Goal: Task Accomplishment & Management: Use online tool/utility

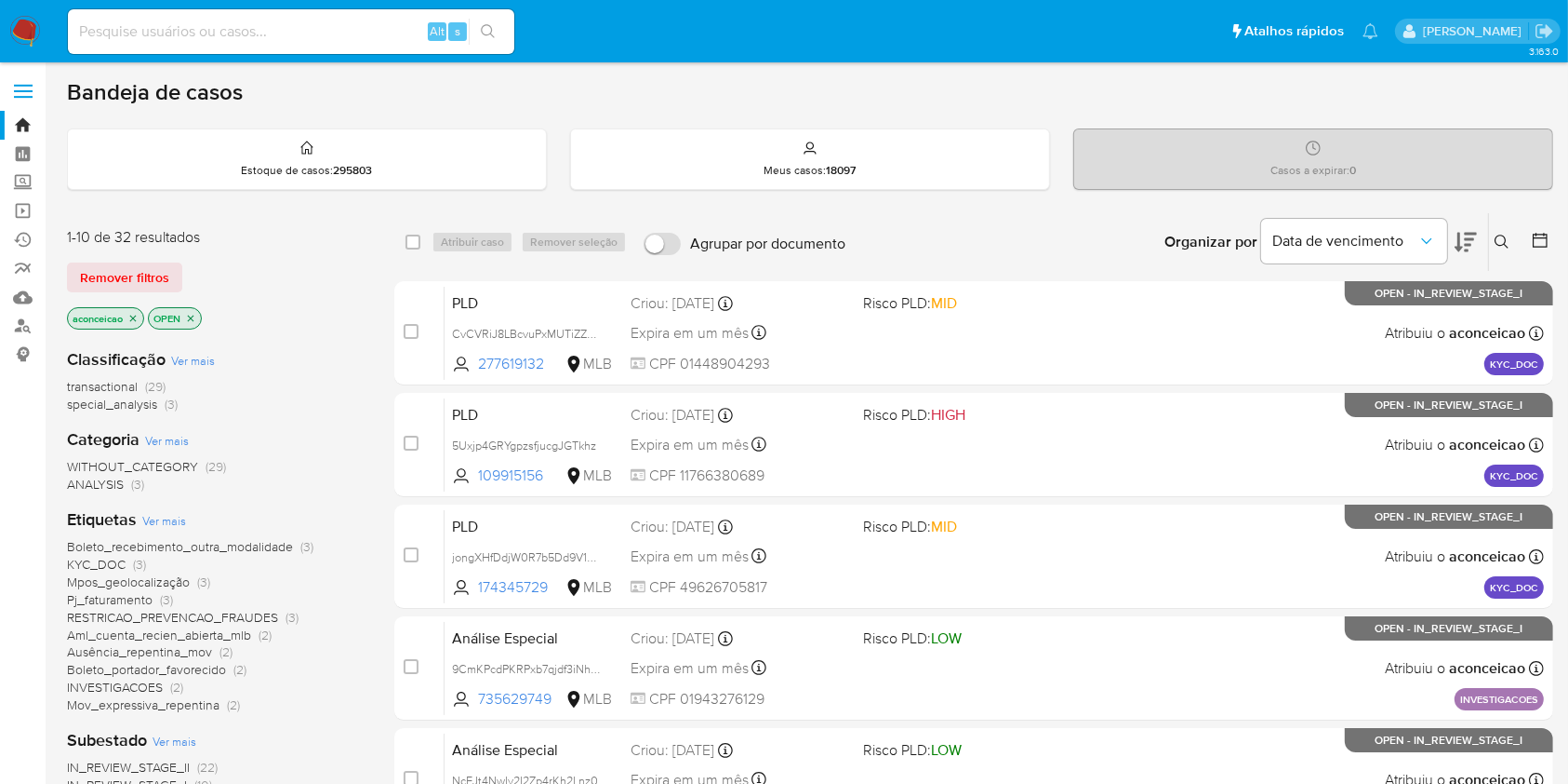
click at [1494, 235] on icon at bounding box center [1501, 241] width 15 height 15
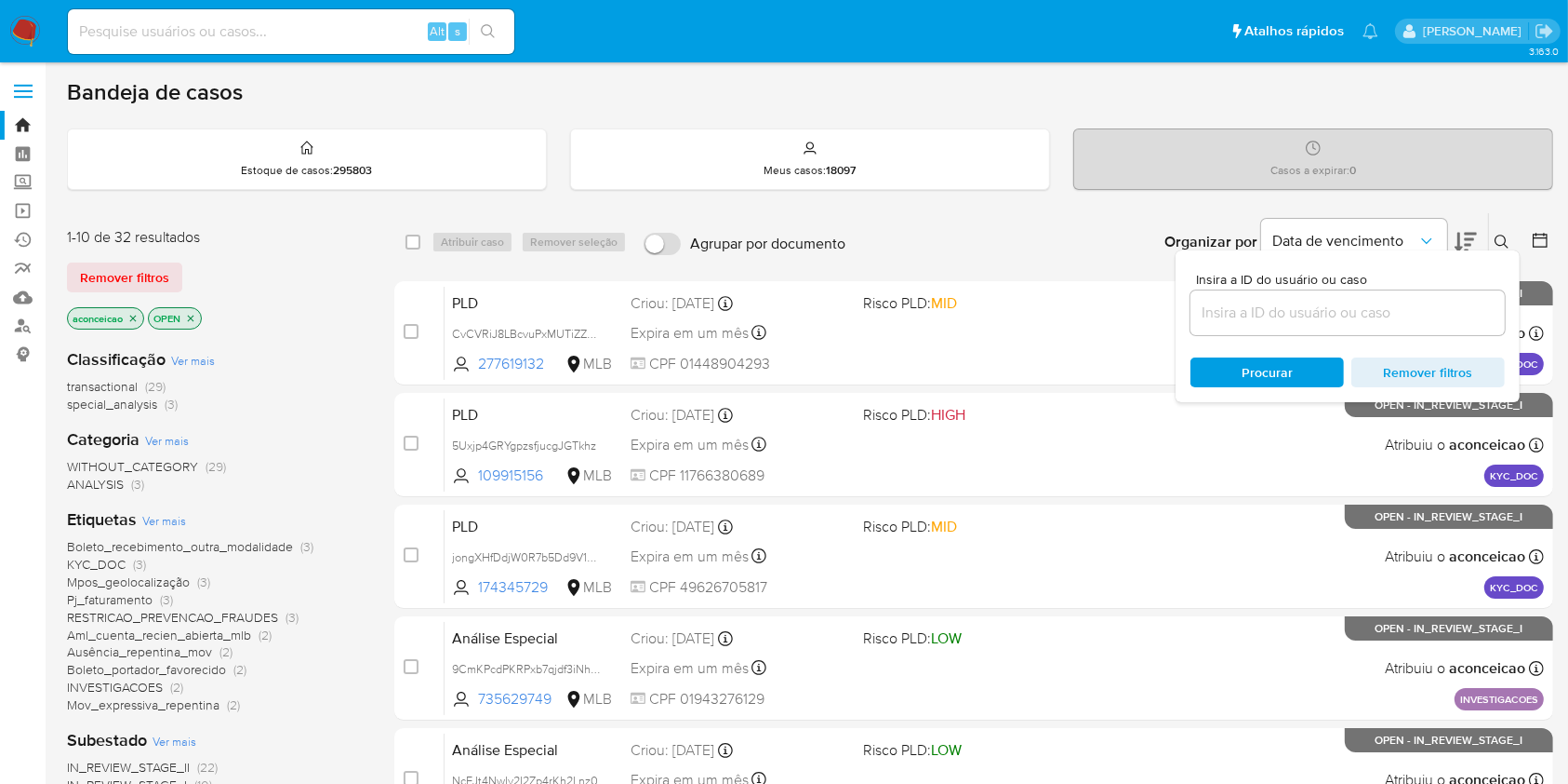
click at [1409, 305] on input at bounding box center [1347, 312] width 315 height 25
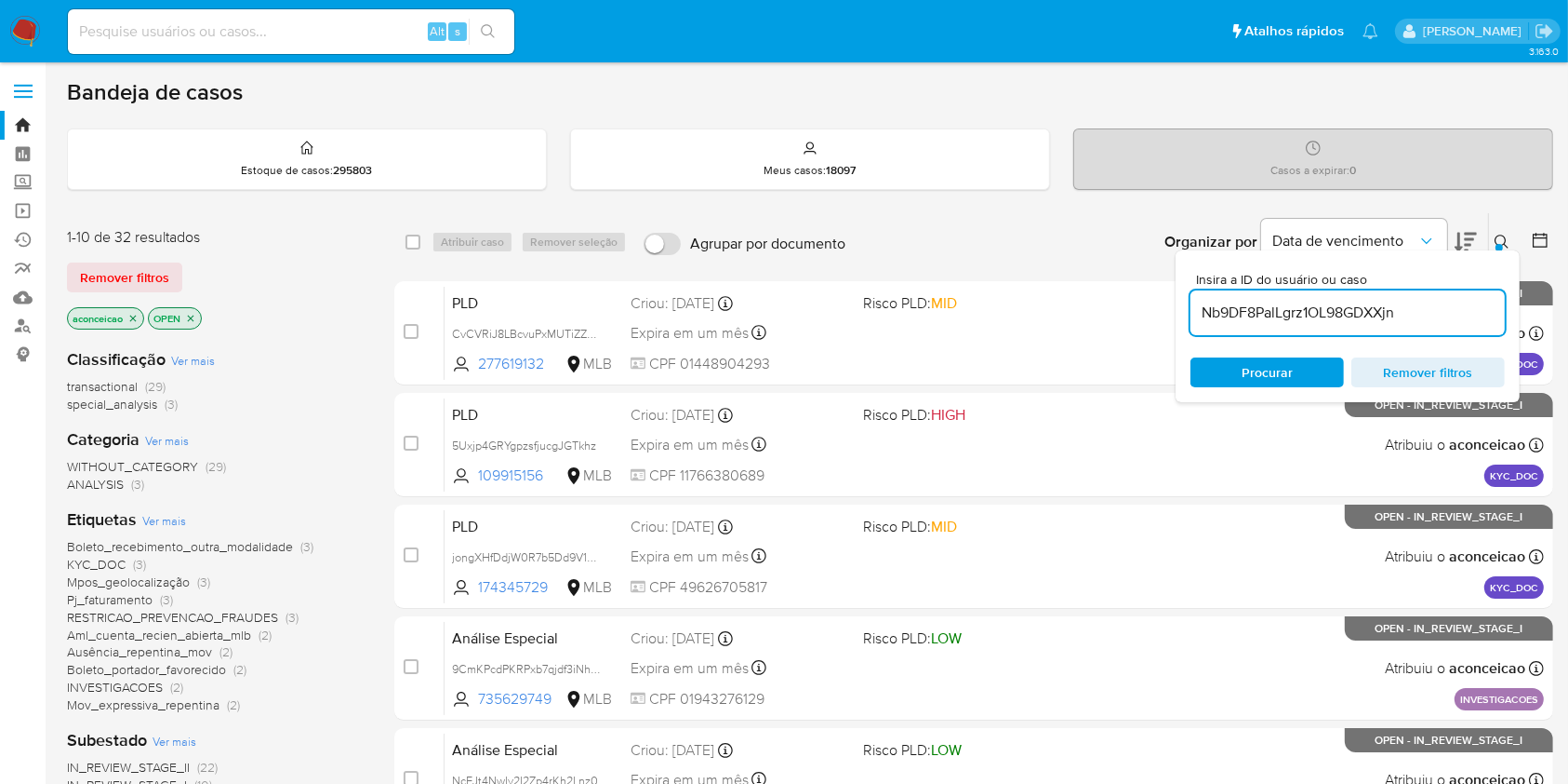
type input "Nb9DF8PalLgrz1OL98GDXXjn"
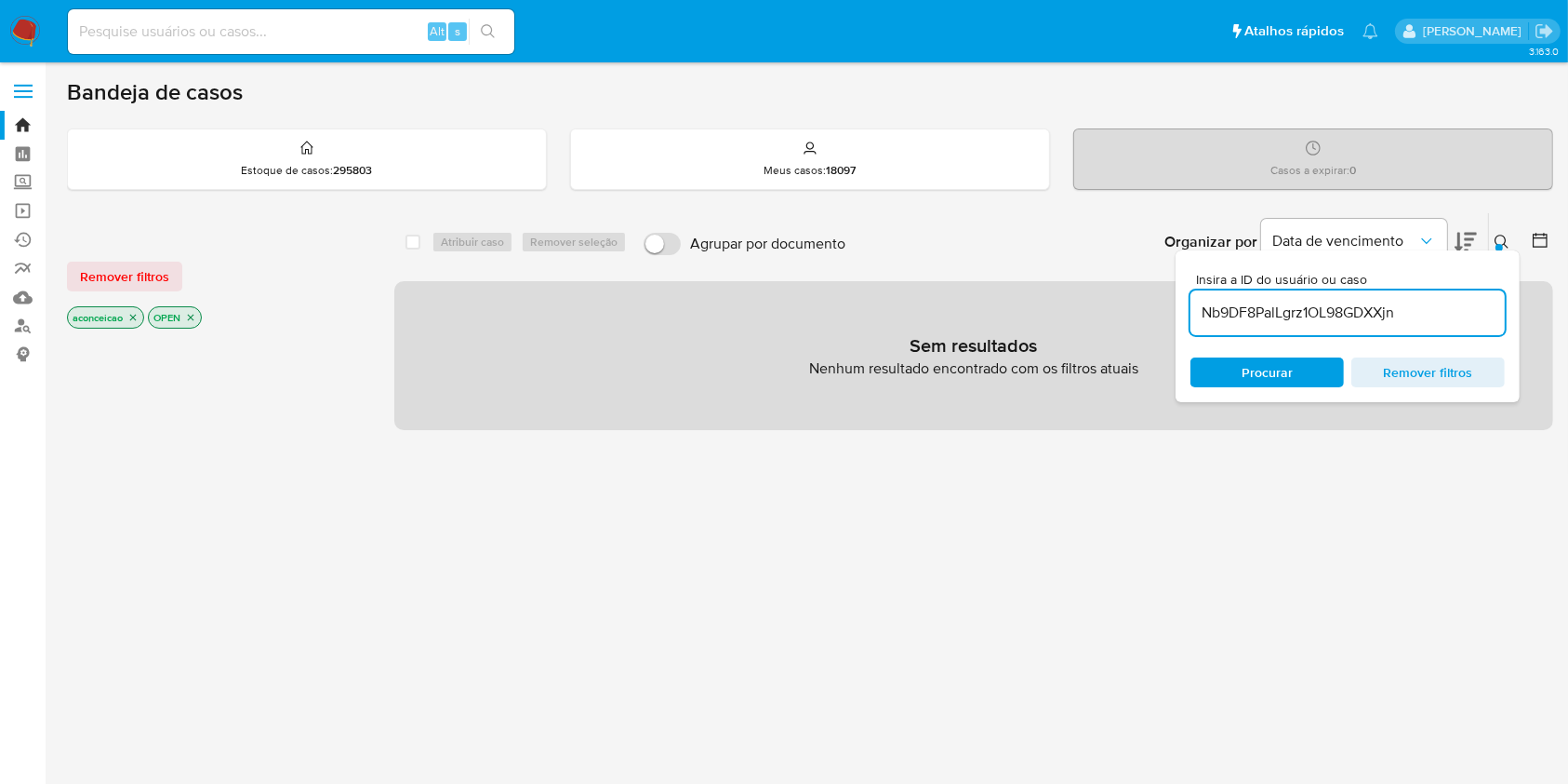
click at [1362, 316] on input "Nb9DF8PalLgrz1OL98GDXXjn" at bounding box center [1347, 312] width 315 height 25
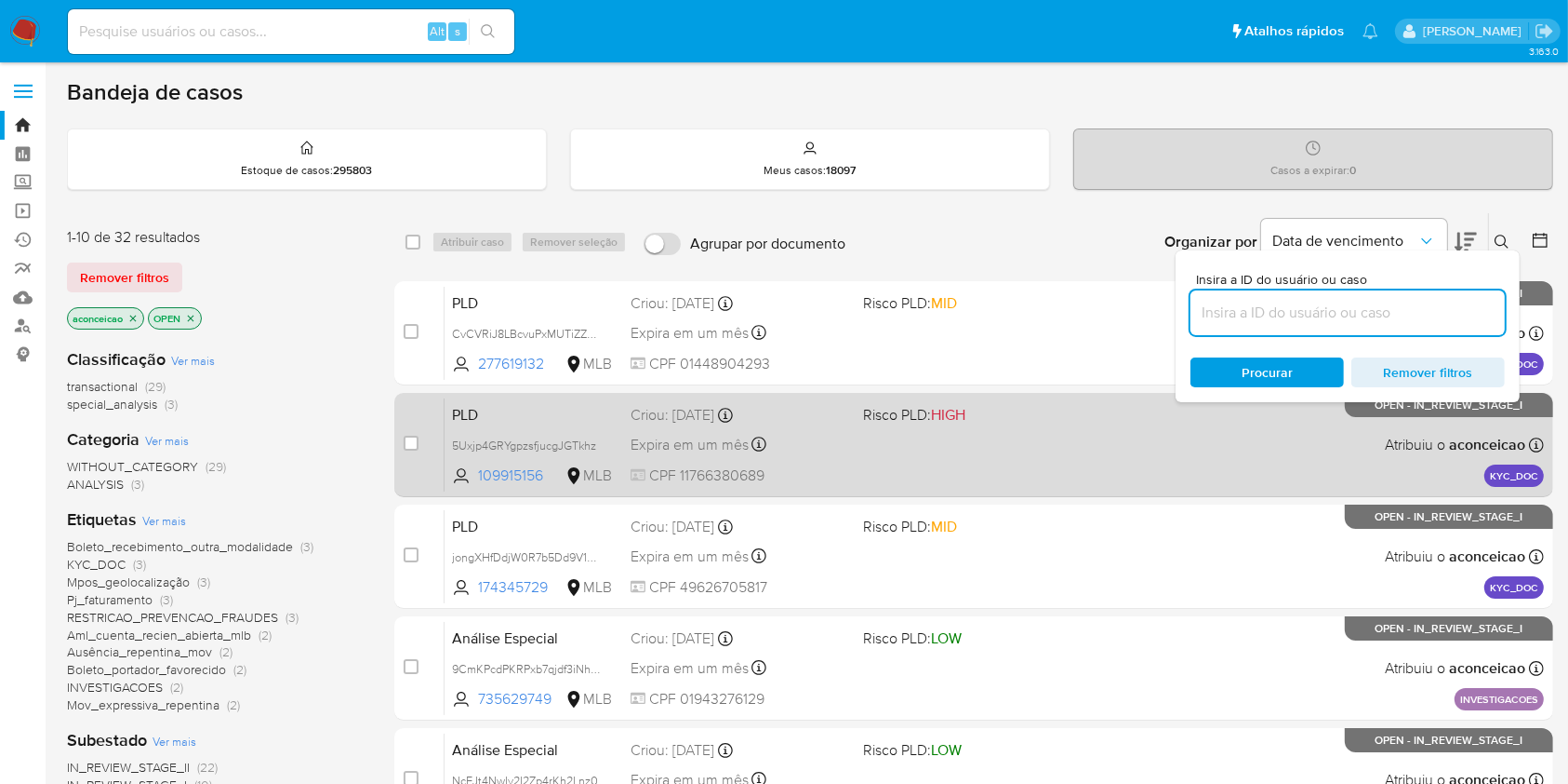
click at [880, 456] on div "PLD 5Uxjp4GRYgpzsfjucgJGTkhz 109915156 MLB Risco PLD: HIGH Criou: 13/10/2025 Cr…" at bounding box center [993, 444] width 1099 height 94
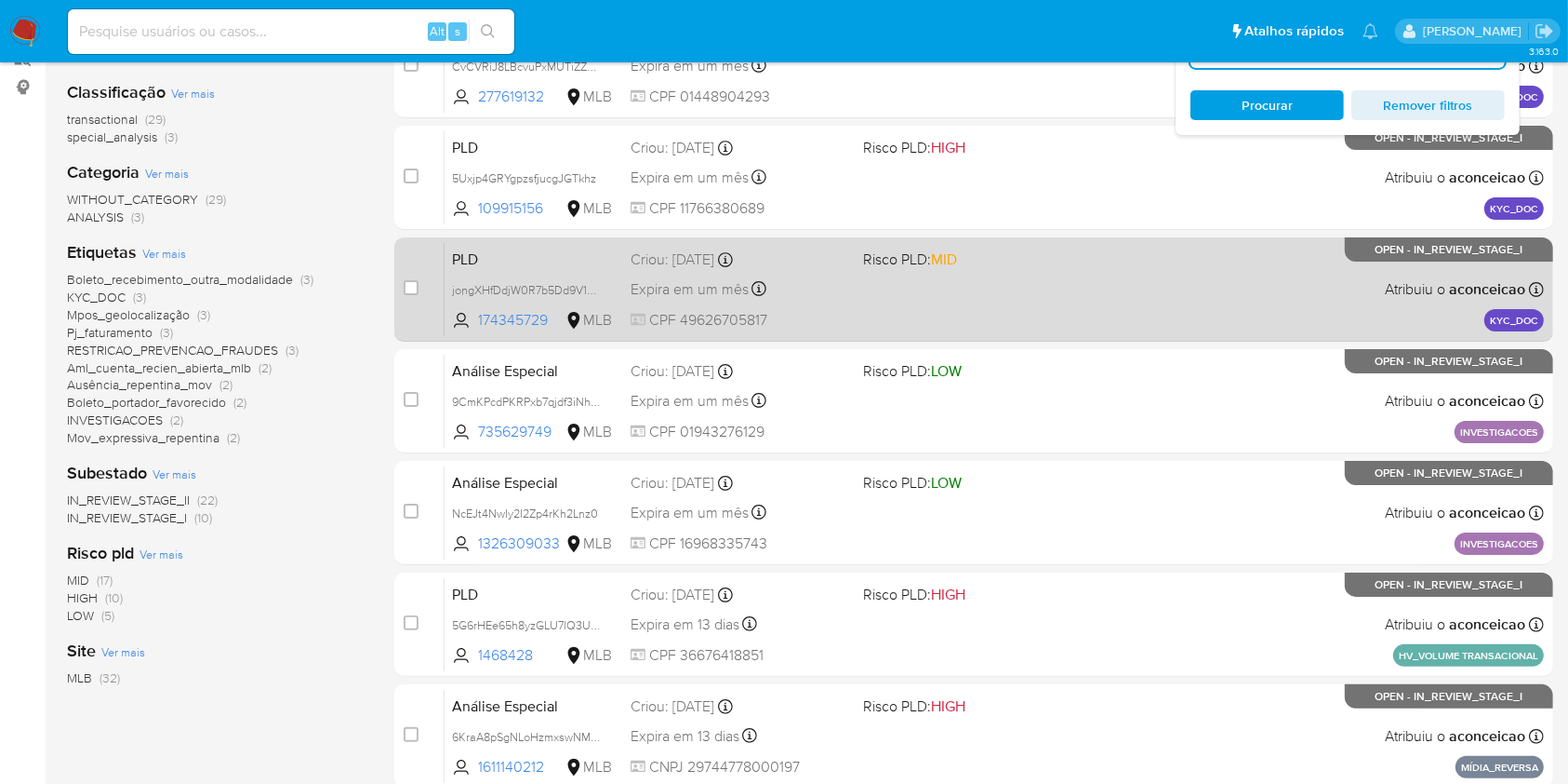
scroll to position [372, 0]
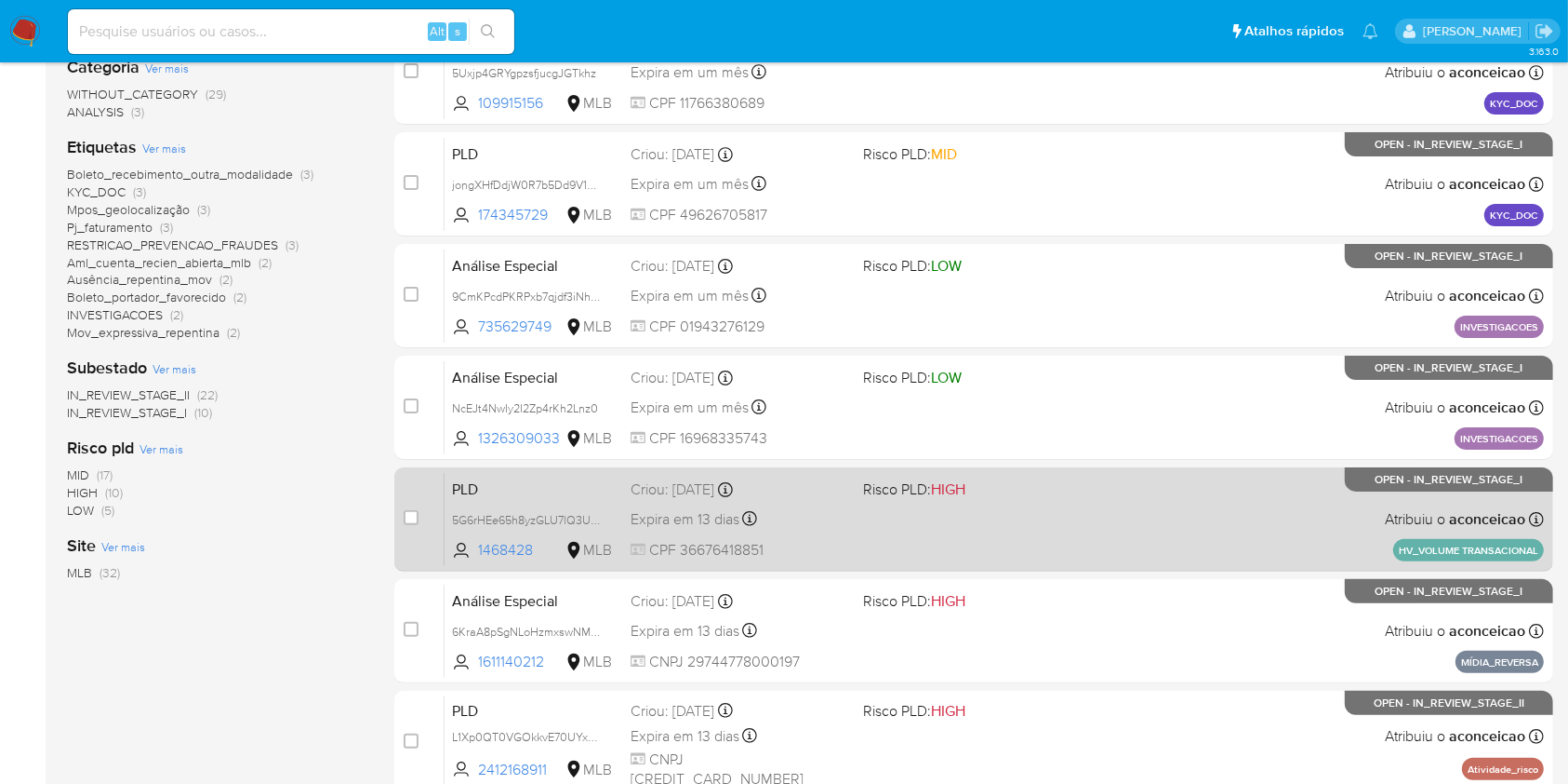
click at [1345, 526] on div "PLD 5G6rHEe65h8yzGLU7lQ3Ug4c 1468428 MLB Risco PLD: HIGH Criou: 12/09/2025 Crio…" at bounding box center [993, 519] width 1099 height 94
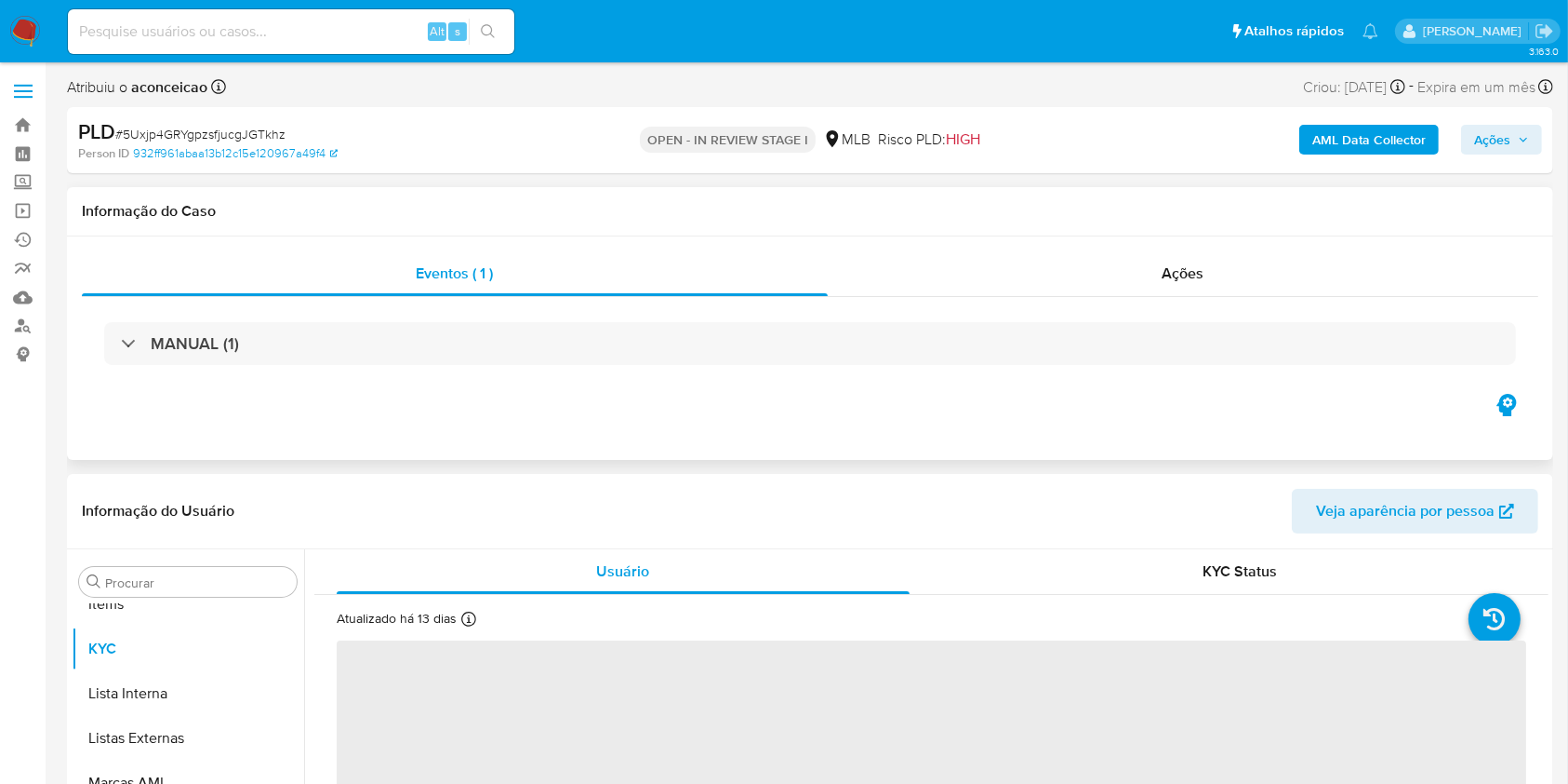
scroll to position [1010, 0]
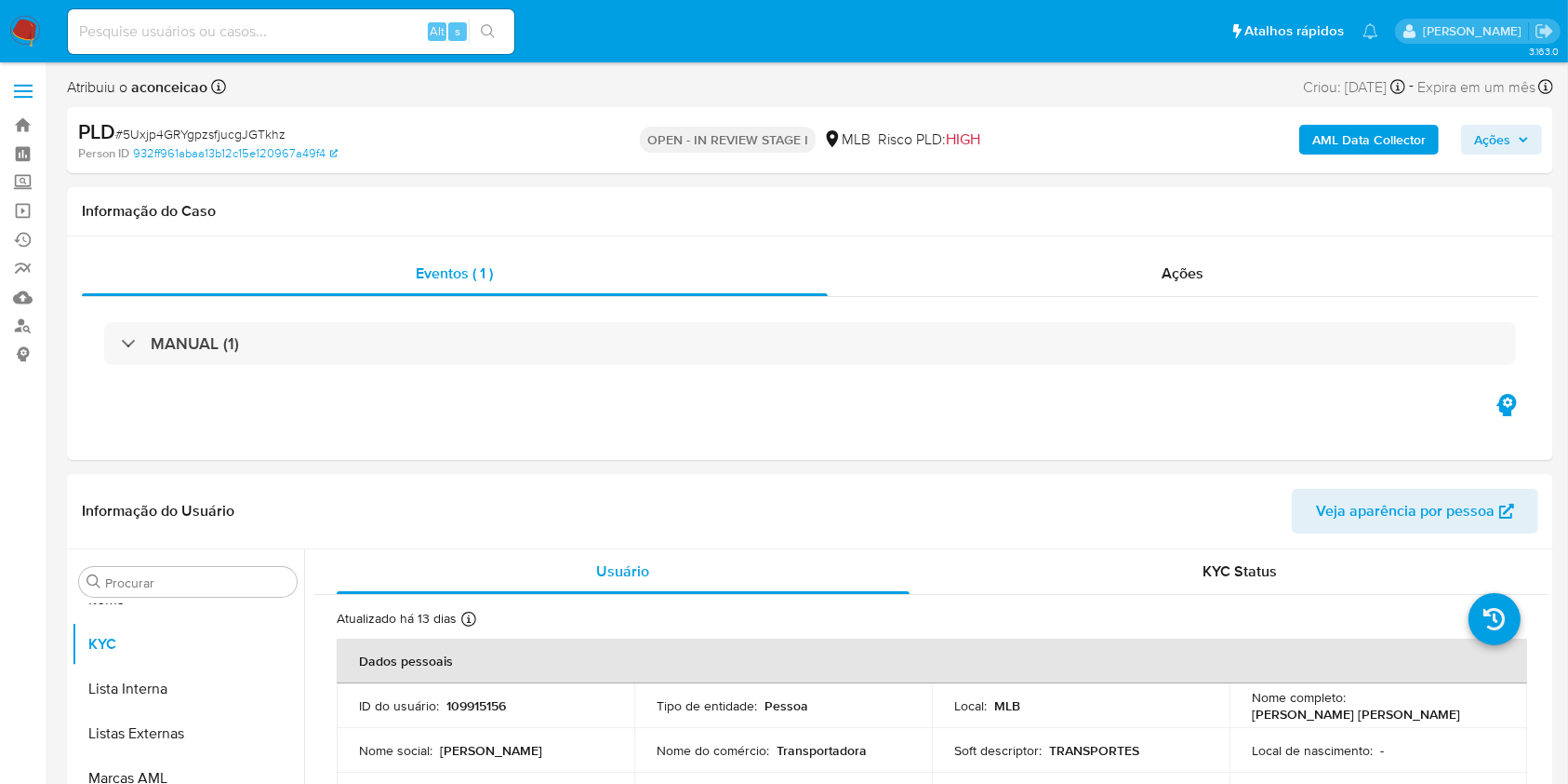
select select "10"
drag, startPoint x: 338, startPoint y: 34, endPoint x: 432, endPoint y: 35, distance: 94.0
click at [337, 34] on input at bounding box center [290, 31] width 446 height 25
paste input "Nb9DF8PalLgrz1OL98GDXXjn"
type input "Nb9DF8PalLgrz1OL98GDXXjn"
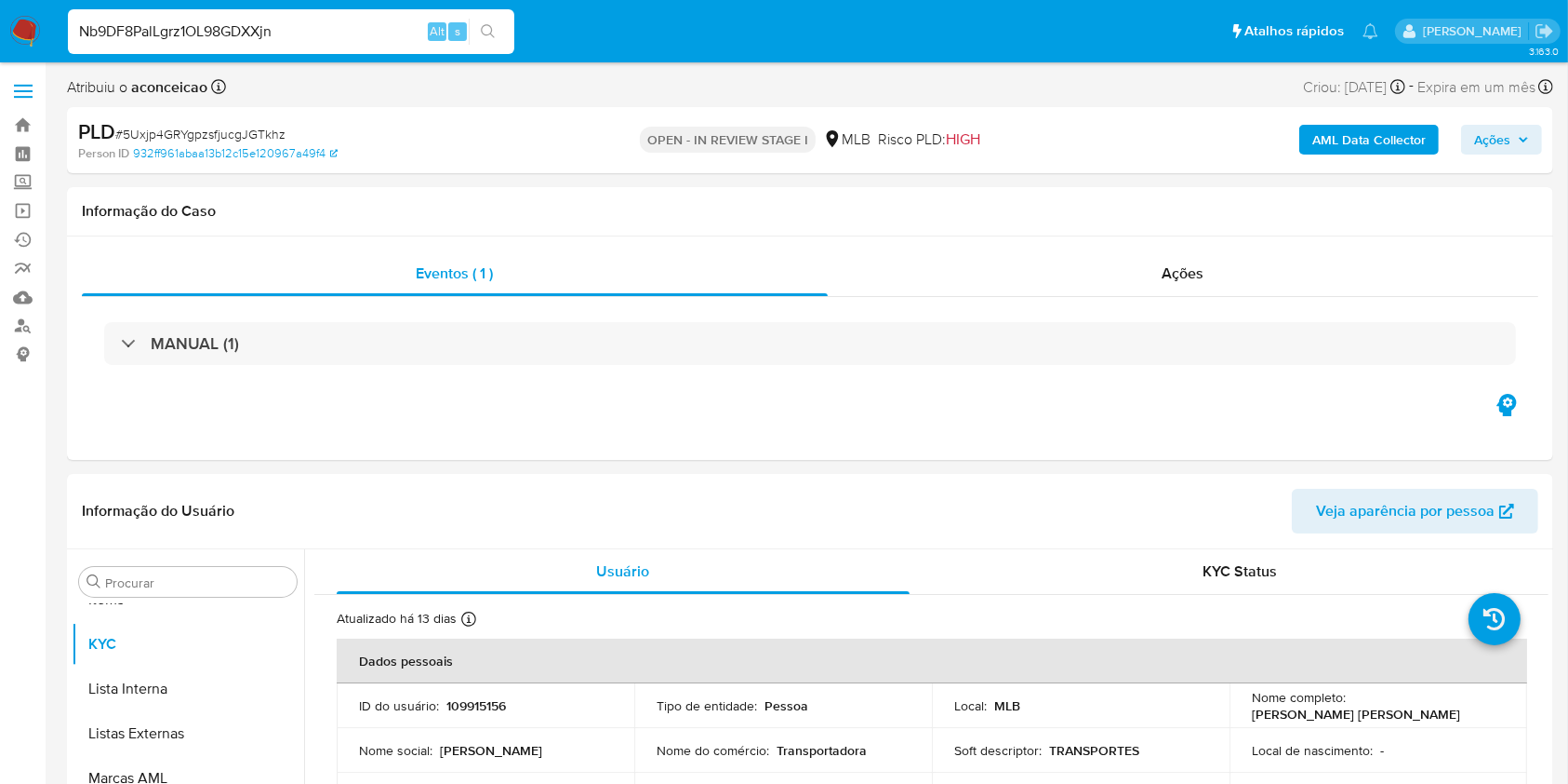
click at [489, 25] on icon "search-icon" at bounding box center [487, 31] width 15 height 15
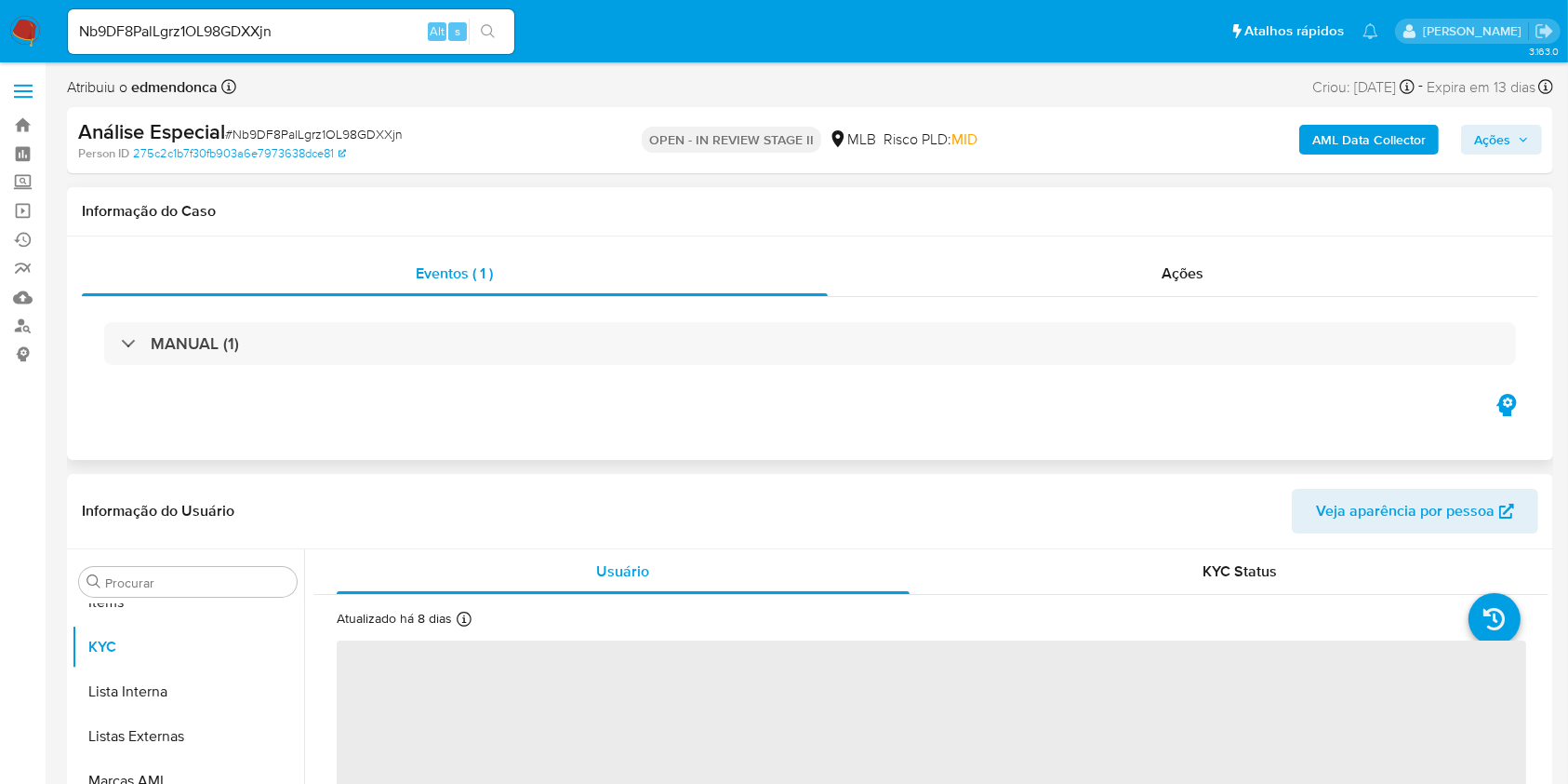
scroll to position [1010, 0]
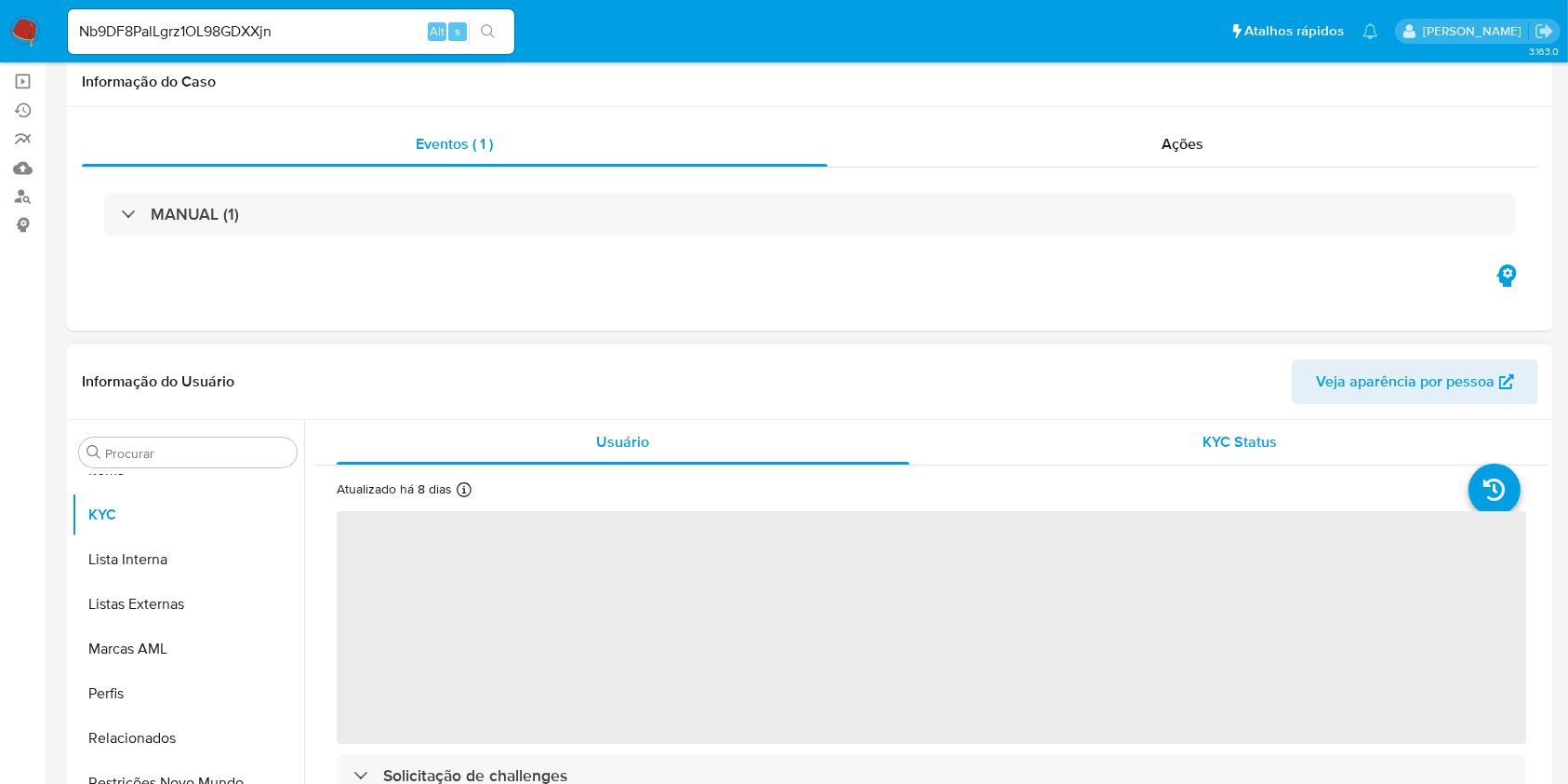
select select "10"
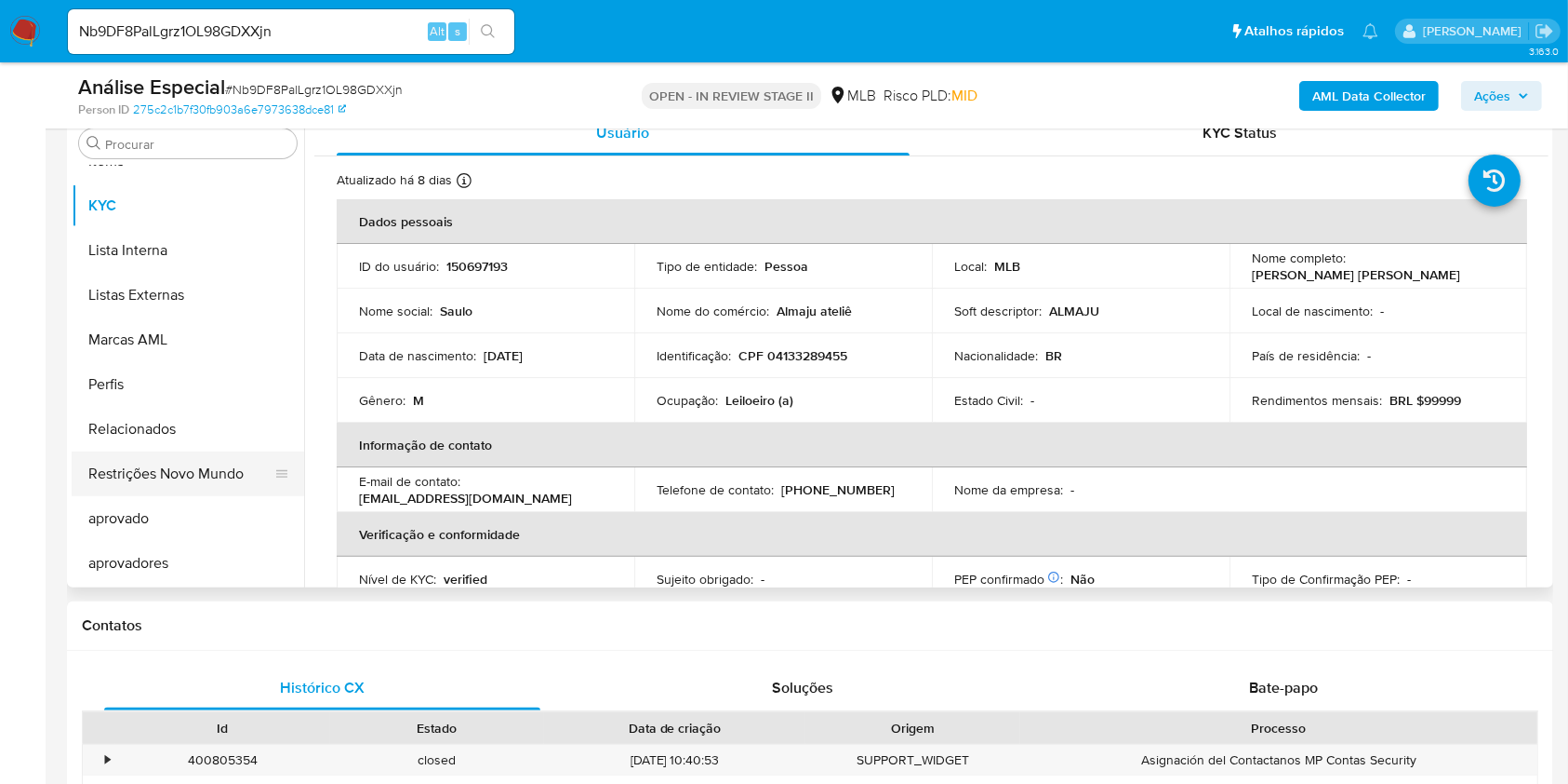
scroll to position [886, 0]
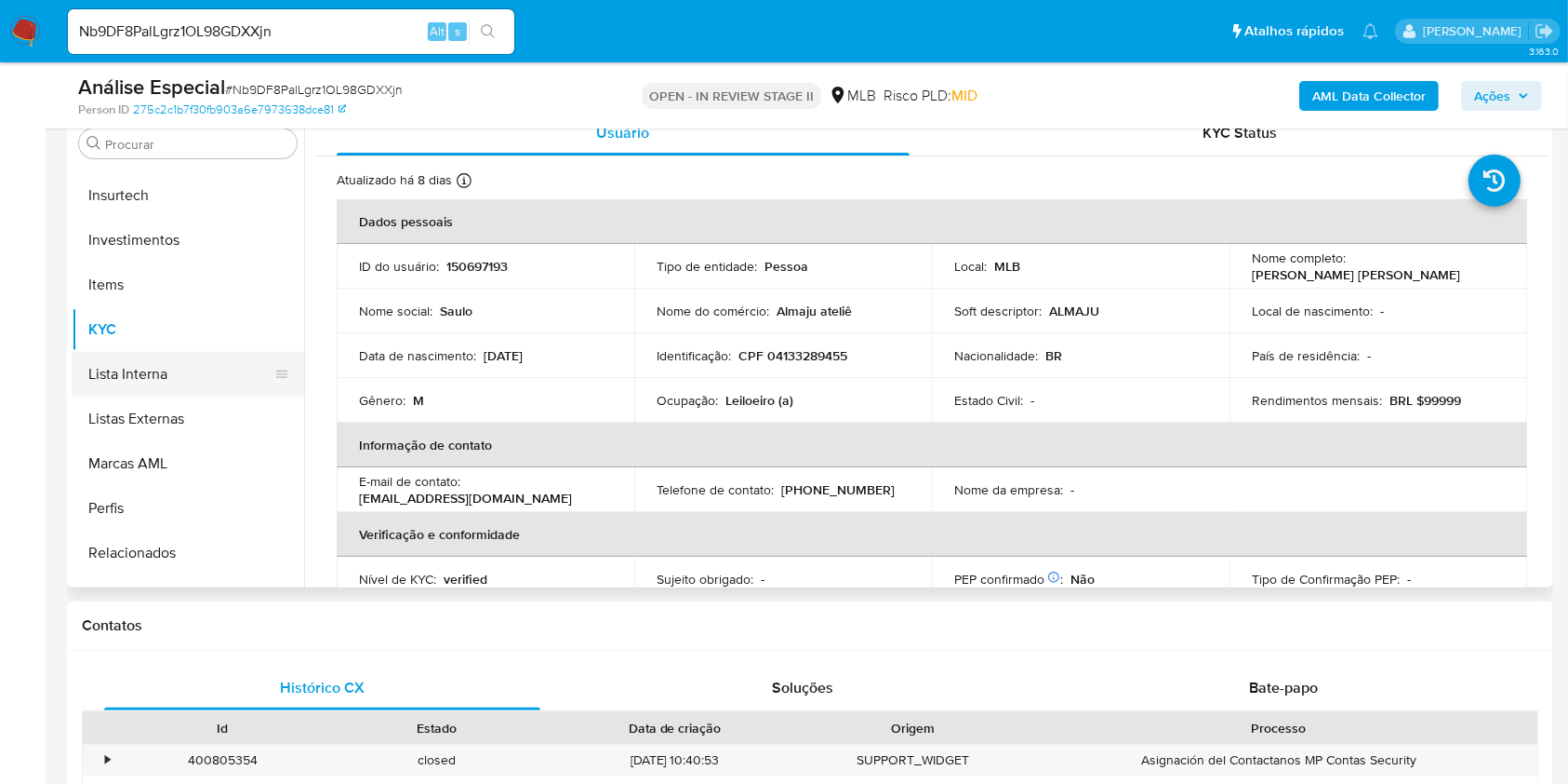
click at [190, 363] on button "Lista Interna" at bounding box center [180, 375] width 218 height 45
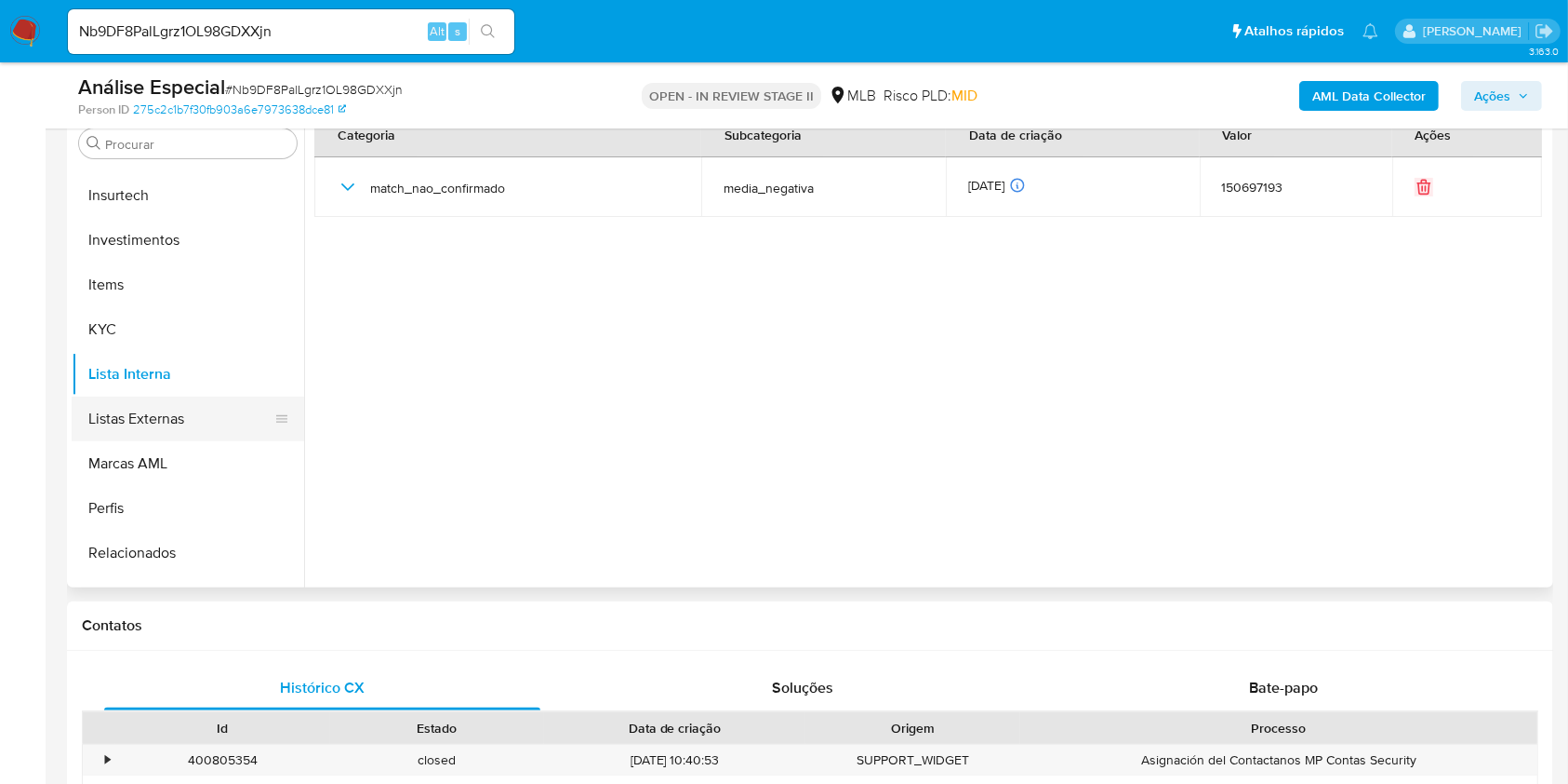
click at [189, 415] on button "Listas Externas" at bounding box center [180, 419] width 218 height 45
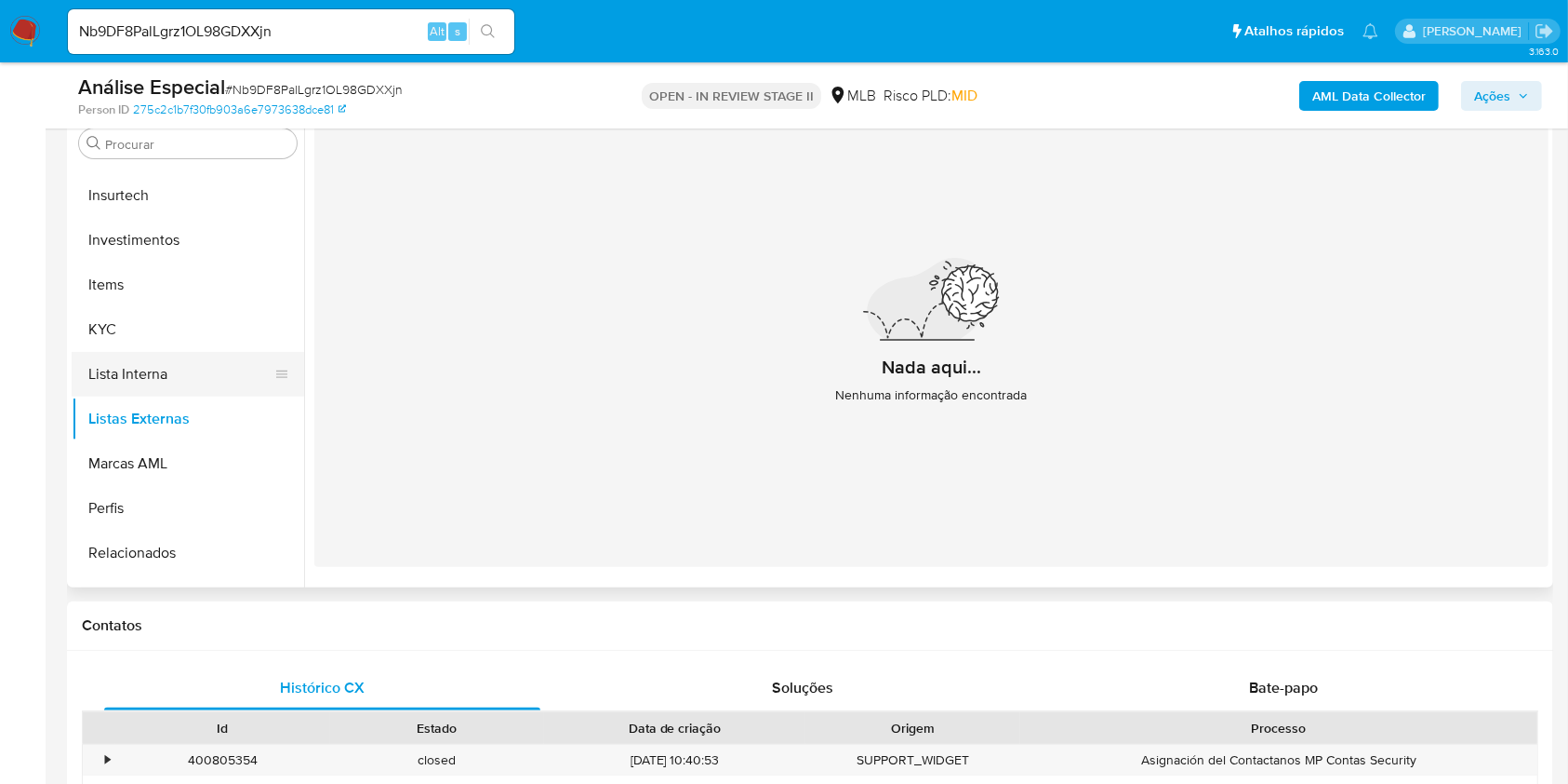
click at [145, 391] on button "Lista Interna" at bounding box center [180, 375] width 218 height 45
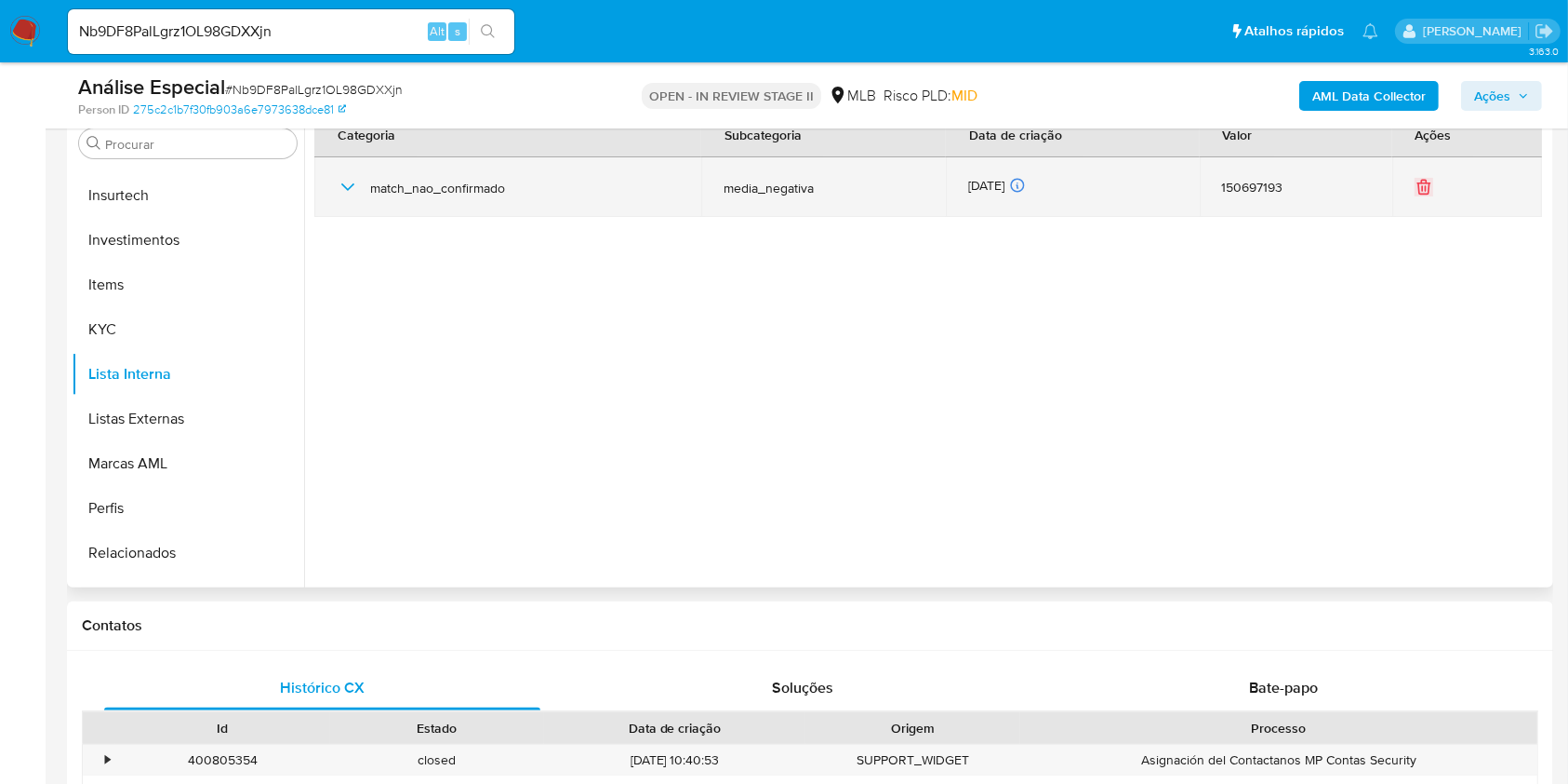
click at [338, 187] on icon "button" at bounding box center [347, 186] width 23 height 23
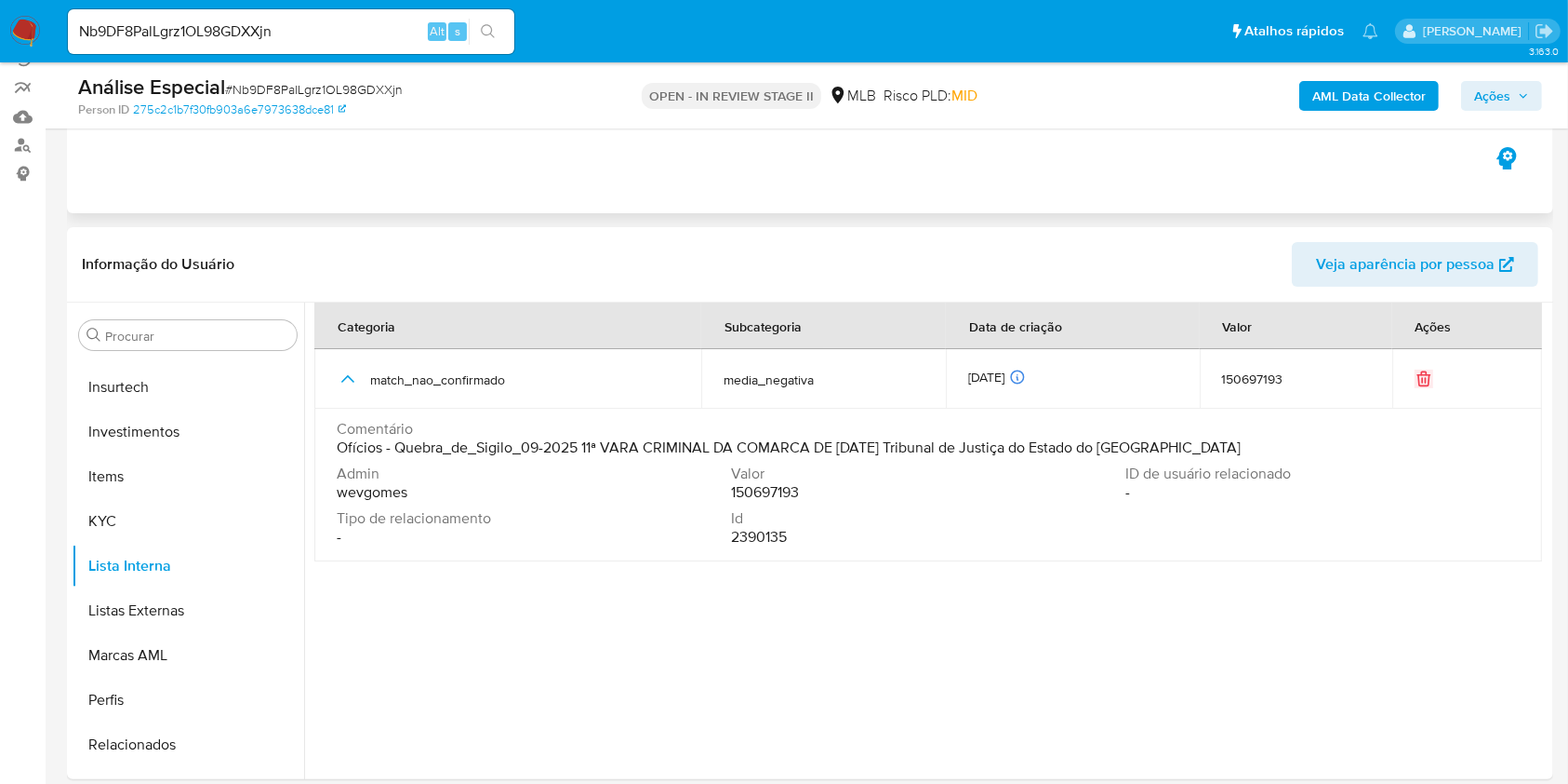
scroll to position [124, 0]
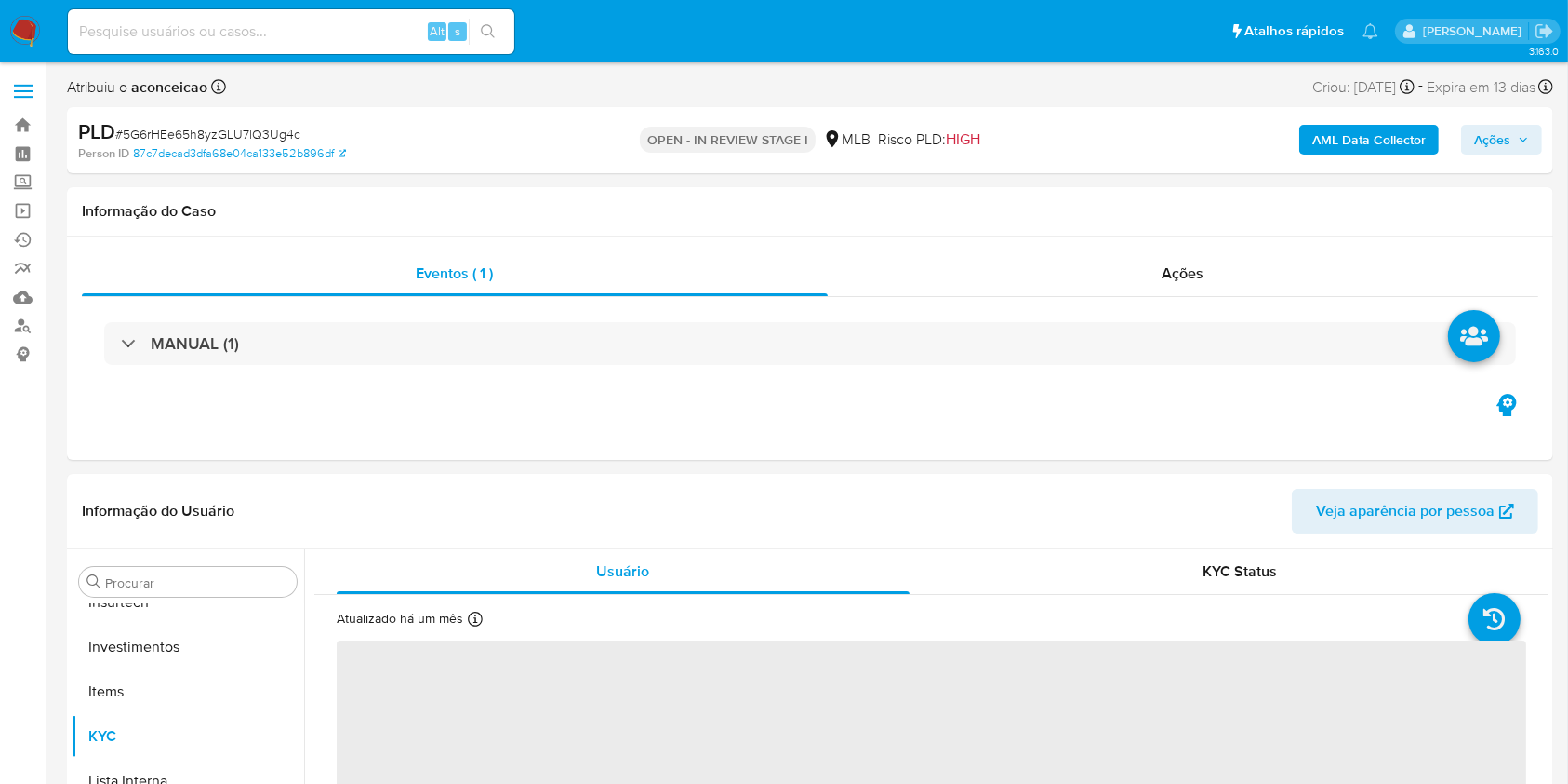
scroll to position [1010, 0]
select select "10"
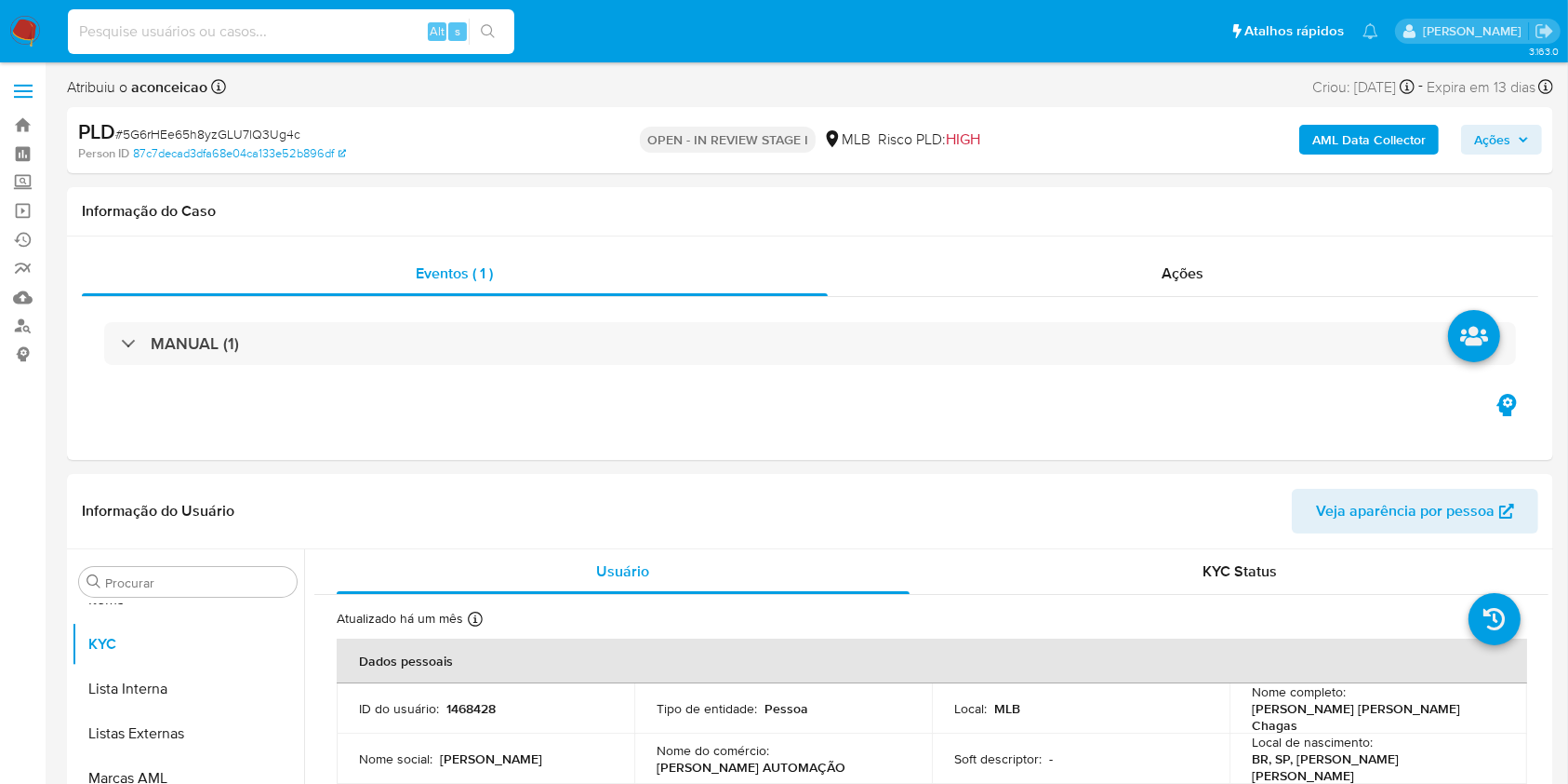
click at [276, 34] on input at bounding box center [290, 31] width 446 height 25
paste input "2x6vw3l4yzf83wctgxsrVIBB"
type input "2x6vw3l4yzf83wctgxsrVIBB"
drag, startPoint x: 508, startPoint y: 46, endPoint x: 514, endPoint y: 56, distance: 11.7
click at [514, 56] on div "2x6vw3l4yzf83wctgxsrVIBB Alt s" at bounding box center [290, 31] width 446 height 52
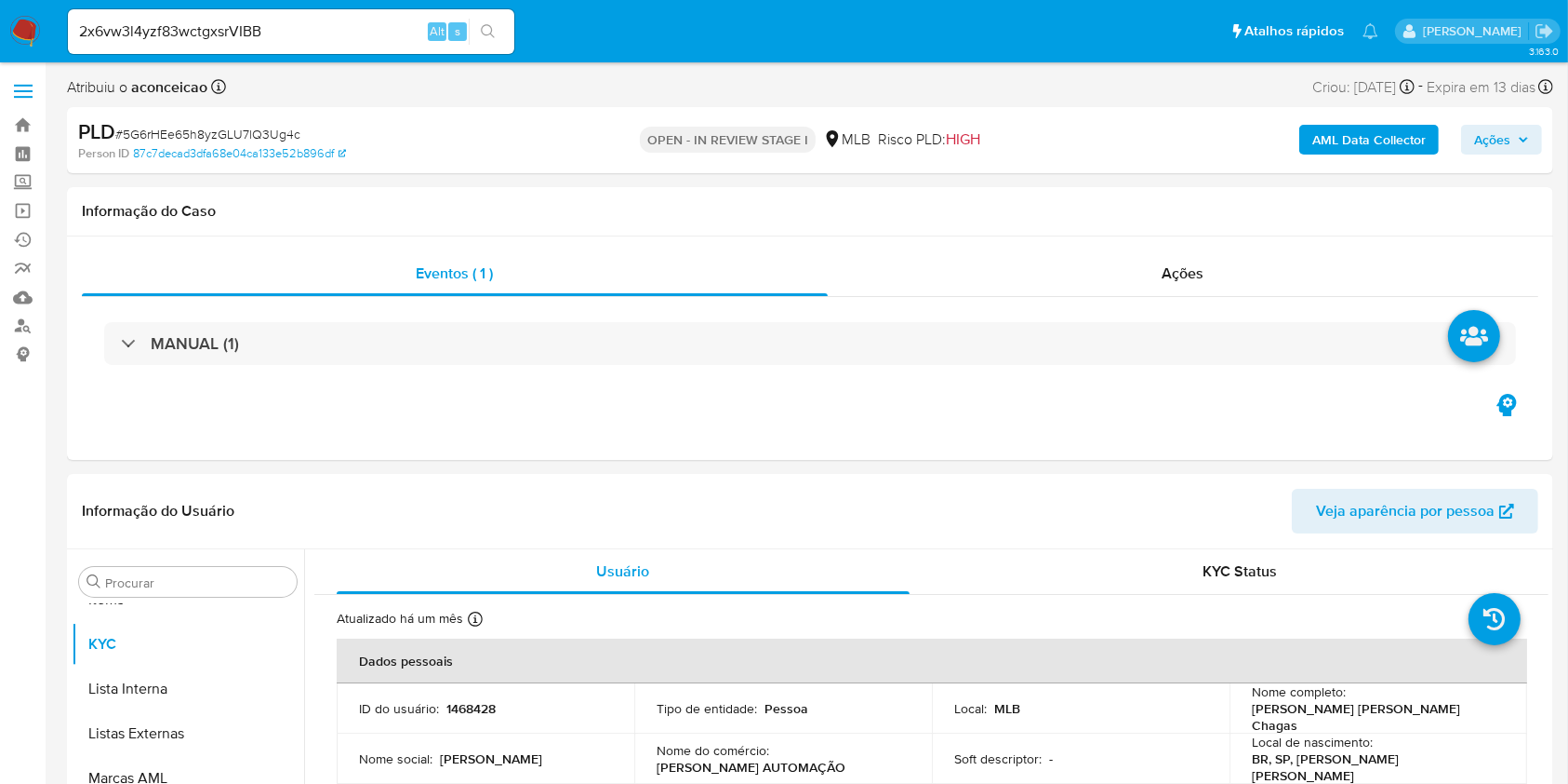
click at [494, 29] on icon "search-icon" at bounding box center [487, 31] width 15 height 15
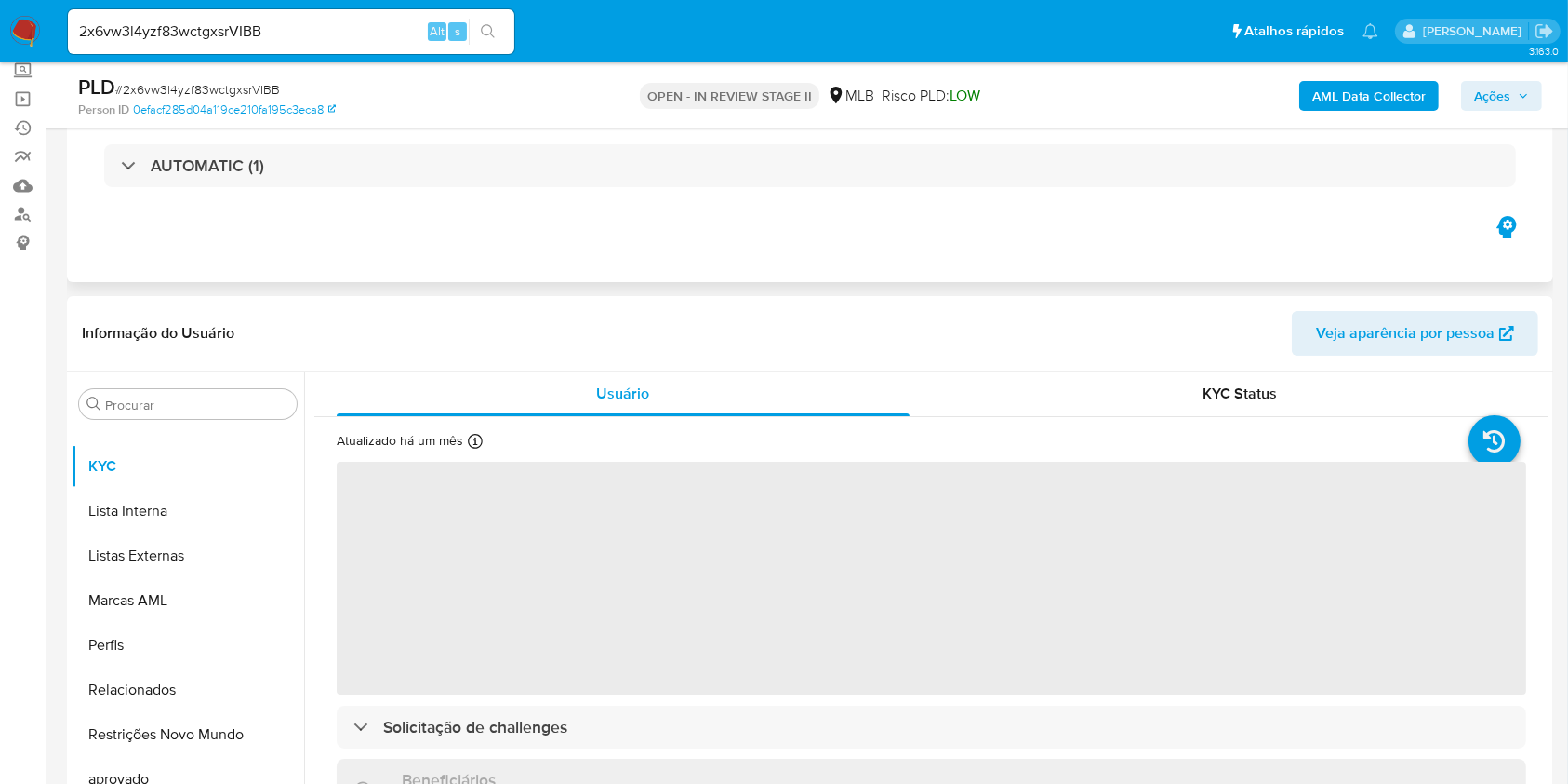
scroll to position [372, 0]
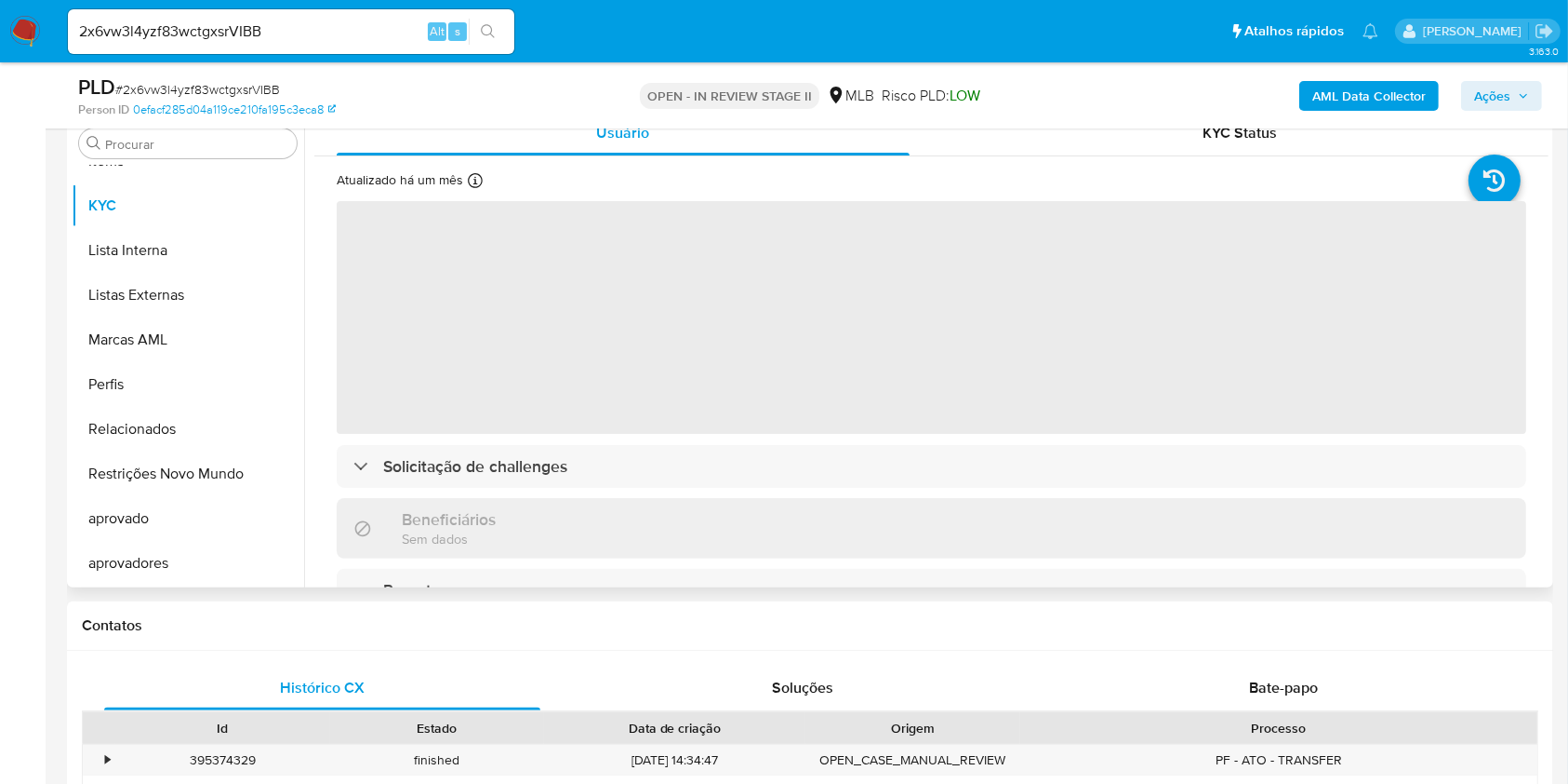
select select "10"
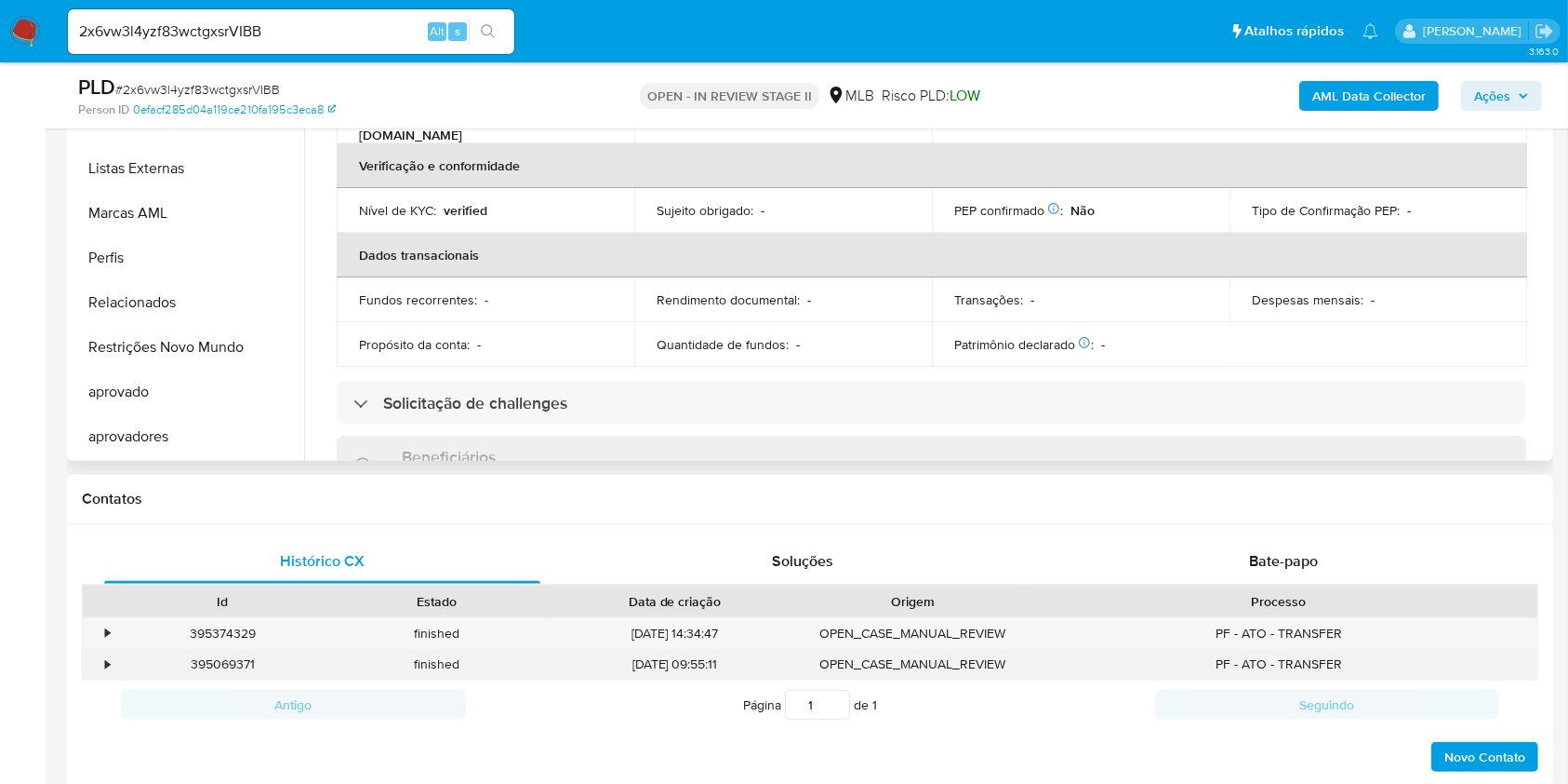
scroll to position [620, 0]
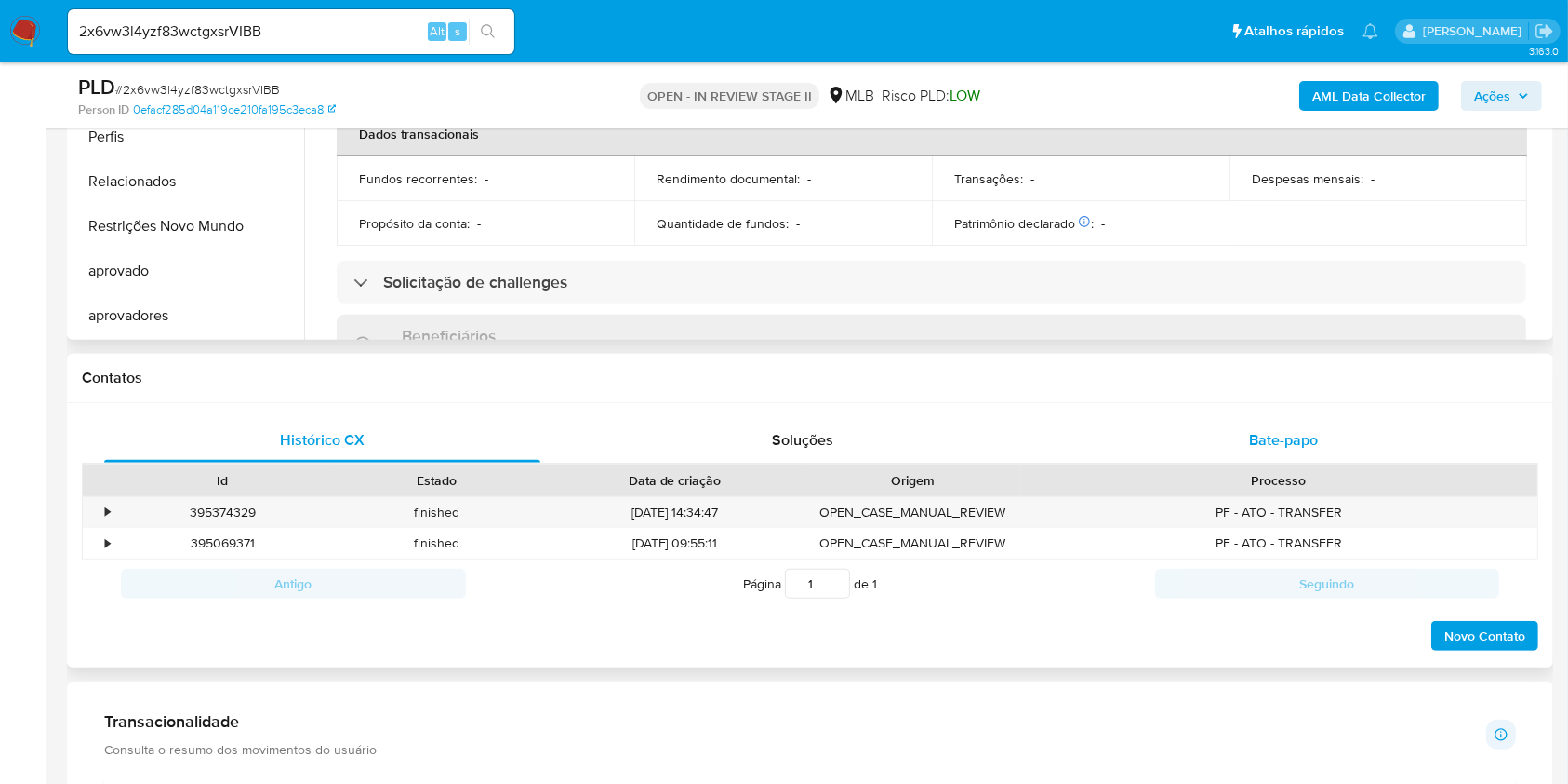
drag, startPoint x: 1287, startPoint y: 389, endPoint x: 1289, endPoint y: 451, distance: 62.0
click at [1287, 389] on div "Contatos" at bounding box center [810, 378] width 1487 height 49
click at [1290, 455] on div "Bate-papo" at bounding box center [1284, 441] width 436 height 45
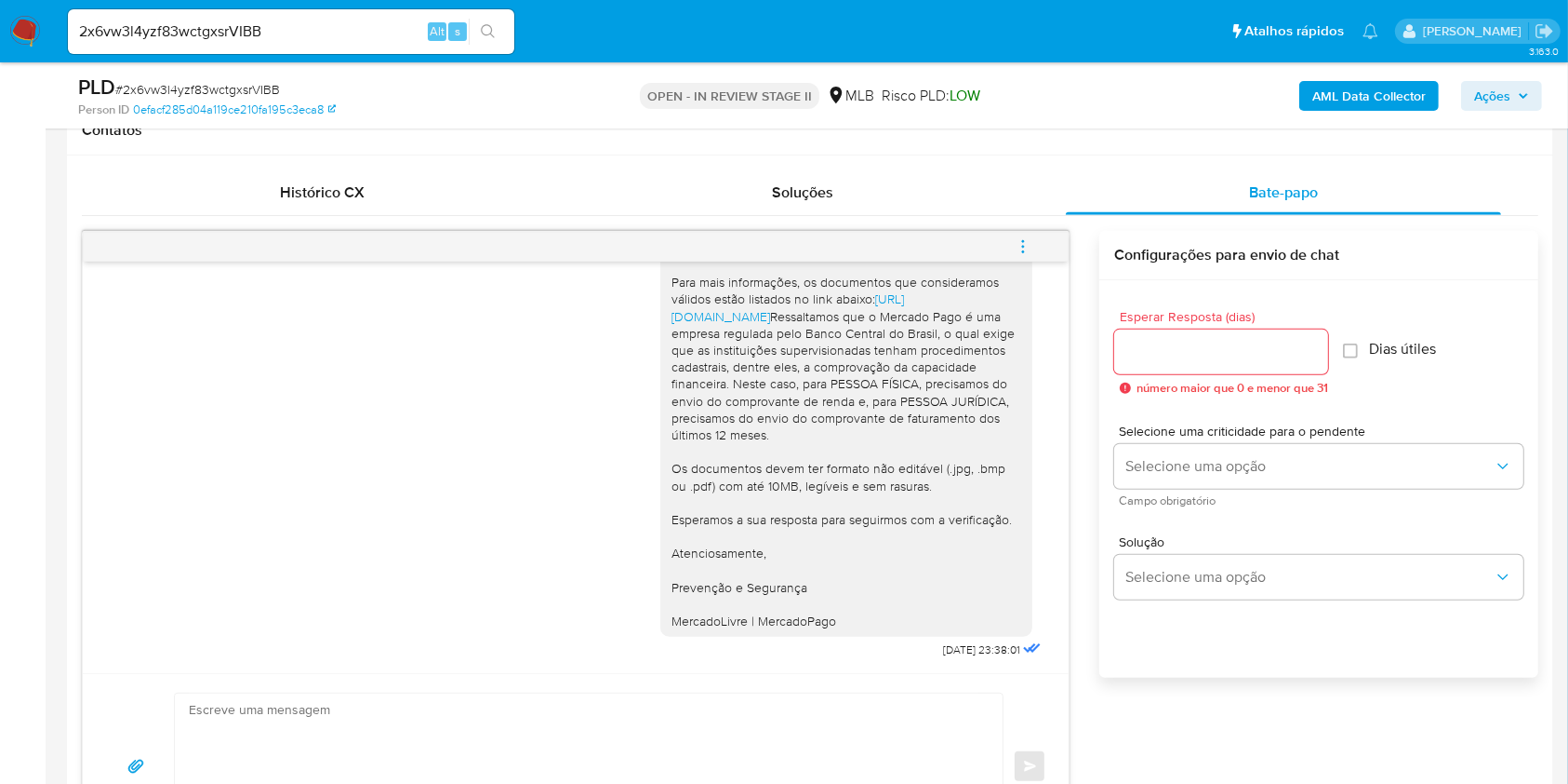
scroll to position [868, 0]
click at [395, 36] on input "2x6vw3l4yzf83wctgxsrVIBB" at bounding box center [290, 31] width 446 height 25
paste input "6KraA8pSgNLoHzmxswNMQy45"
click at [394, 33] on input "2x6vw3l4yzf83wctgxsrVIBB6KraA8pSgNLoHzmxswNMQy45" at bounding box center [290, 31] width 446 height 25
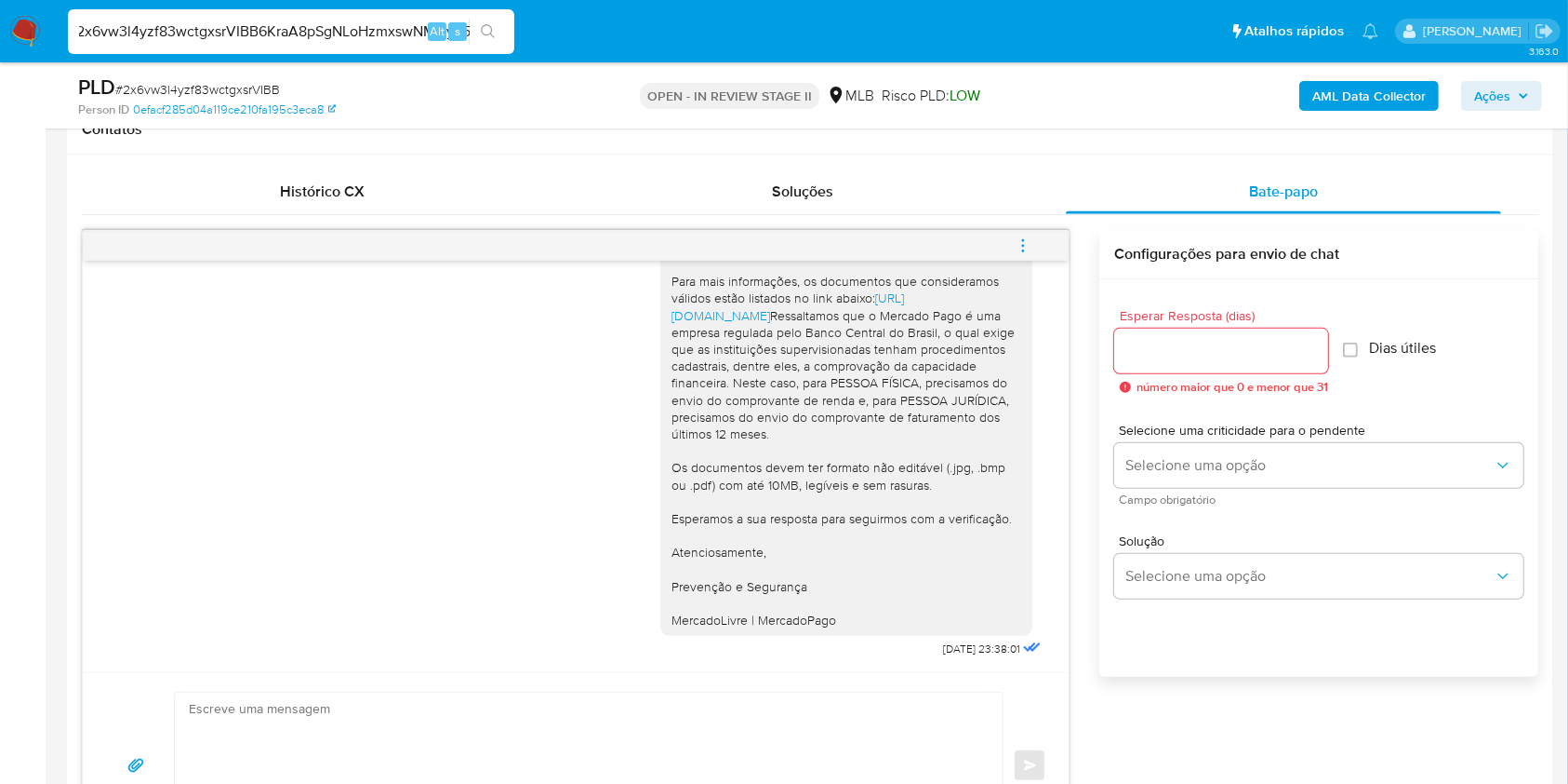
click at [394, 33] on input "2x6vw3l4yzf83wctgxsrVIBB6KraA8pSgNLoHzmxswNMQy45" at bounding box center [290, 31] width 446 height 25
paste input
type input "6KraA8pSgNLoHzmxswNMQy45"
drag, startPoint x: 461, startPoint y: 48, endPoint x: 481, endPoint y: 31, distance: 26.2
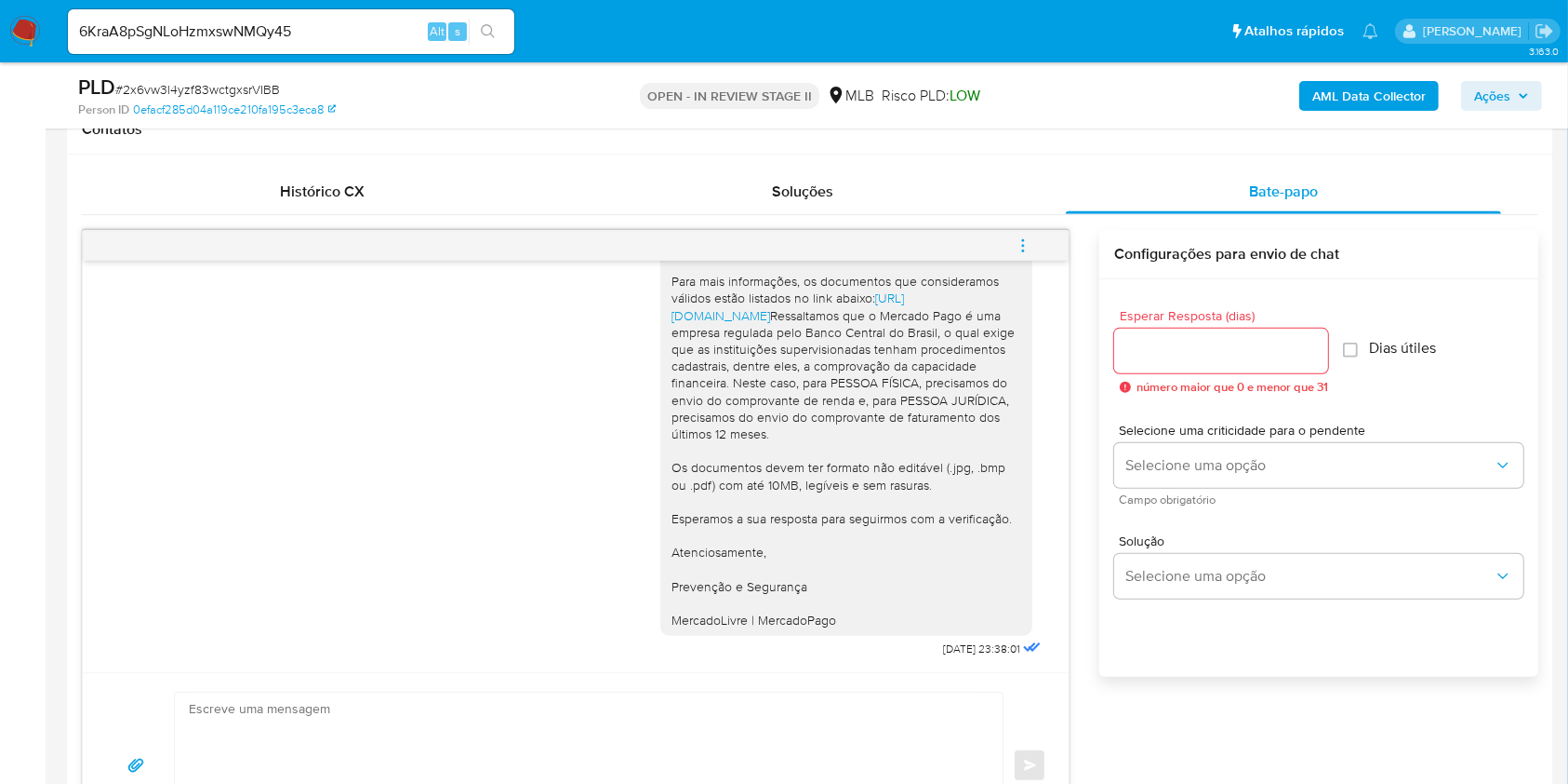
click at [461, 49] on div "6KraA8pSgNLoHzmxswNMQy45 Alt s" at bounding box center [290, 31] width 446 height 45
click at [481, 27] on icon "search-icon" at bounding box center [487, 31] width 14 height 14
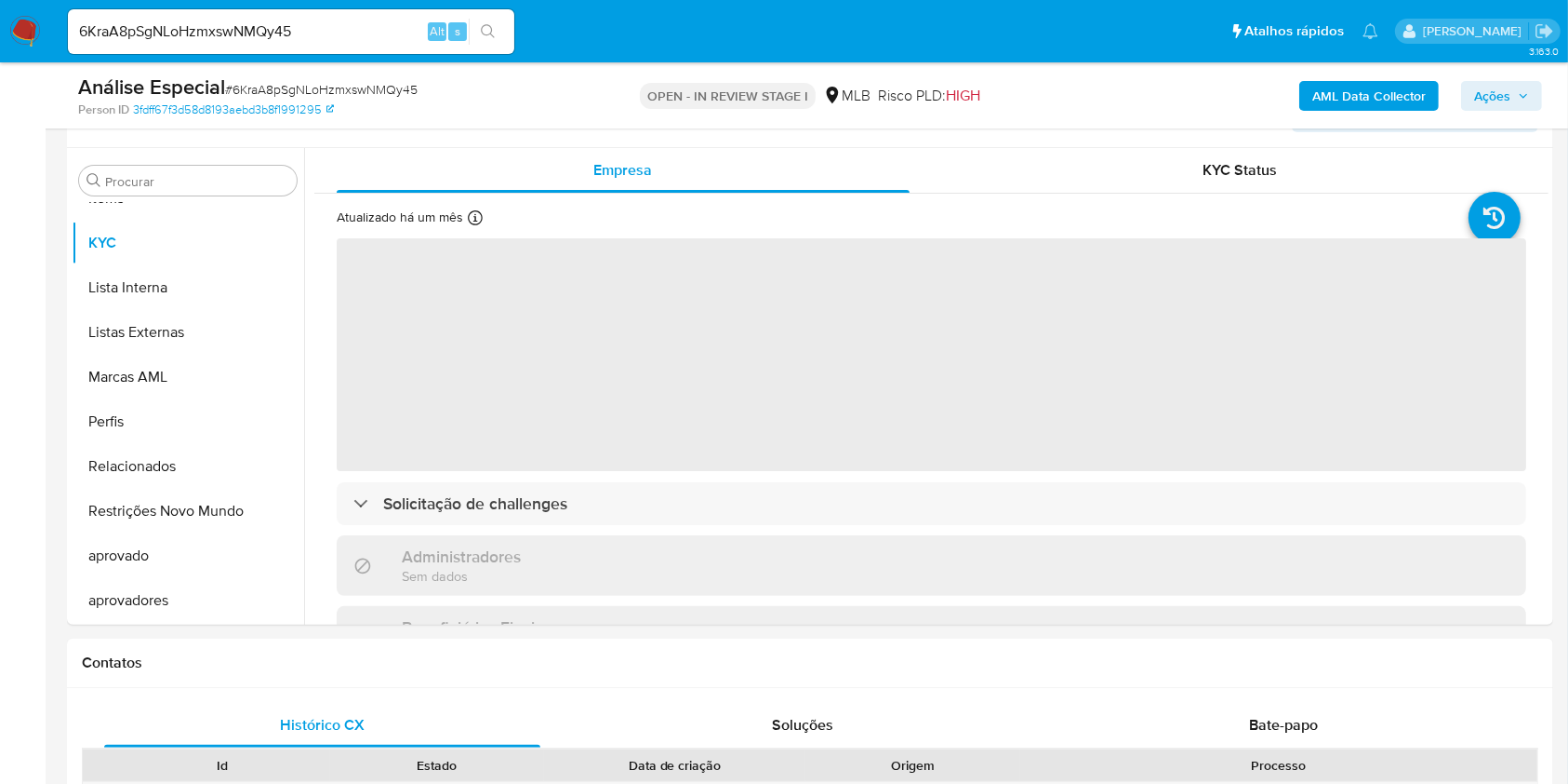
scroll to position [497, 0]
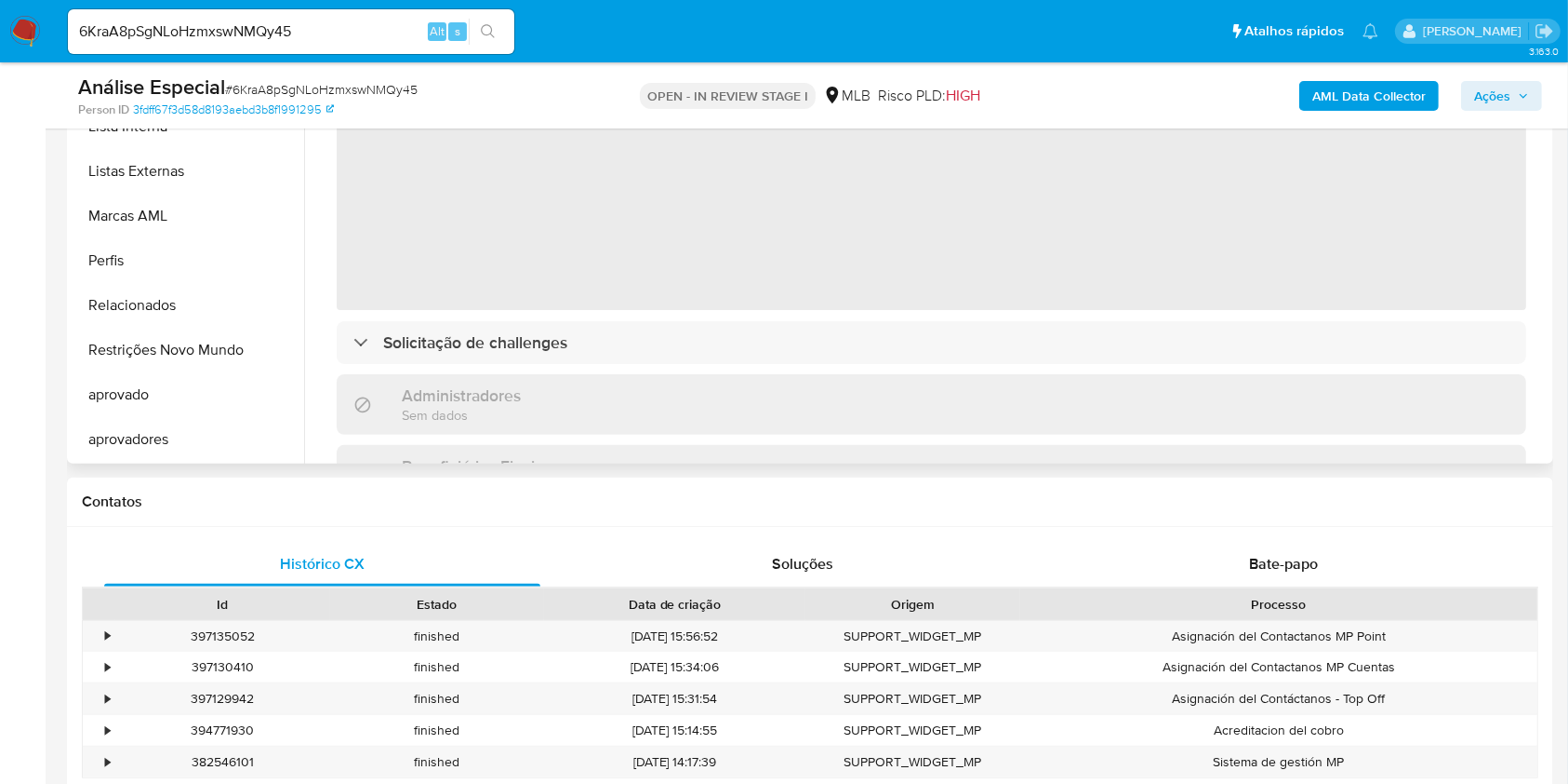
select select "10"
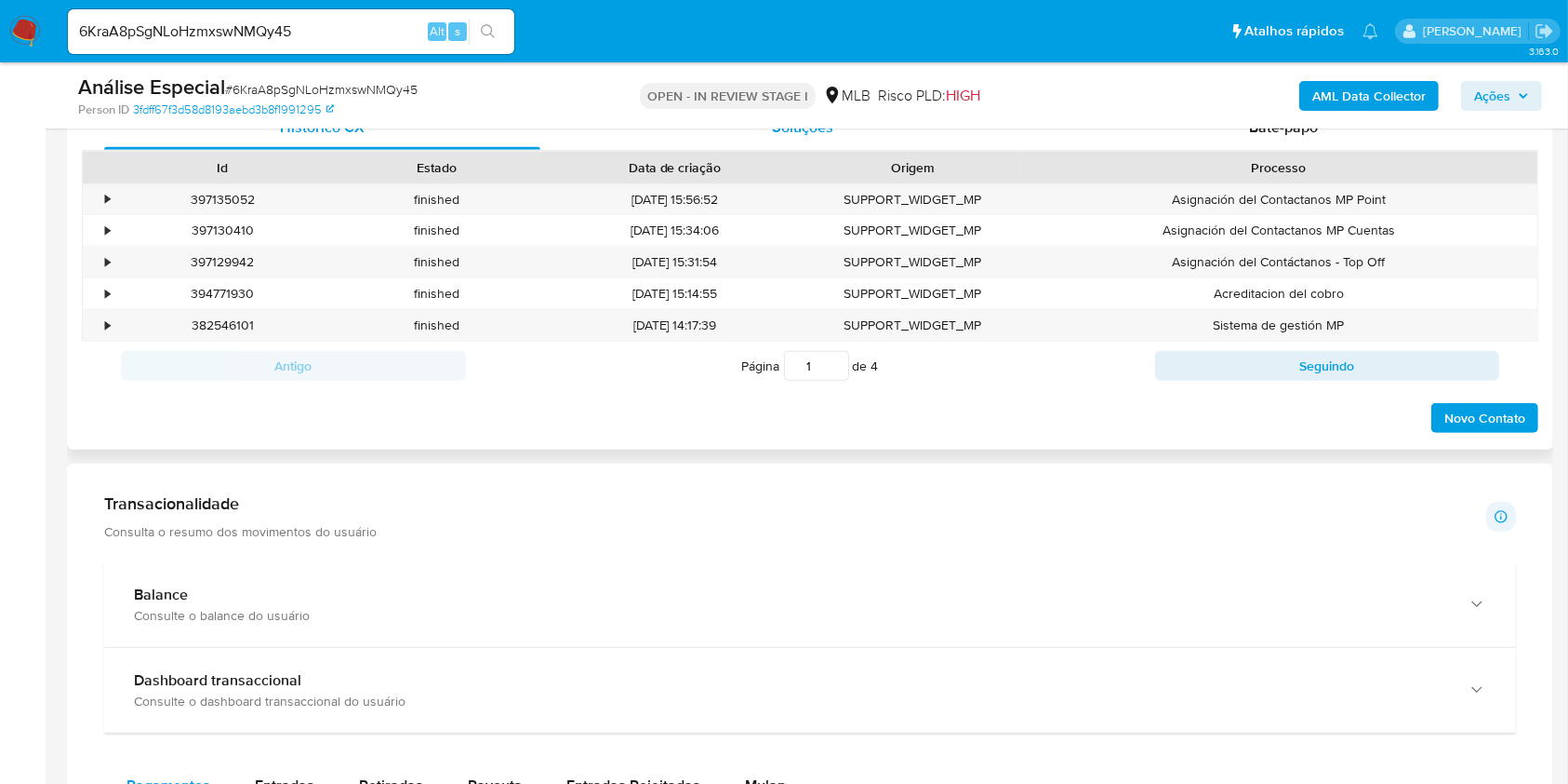
scroll to position [1117, 0]
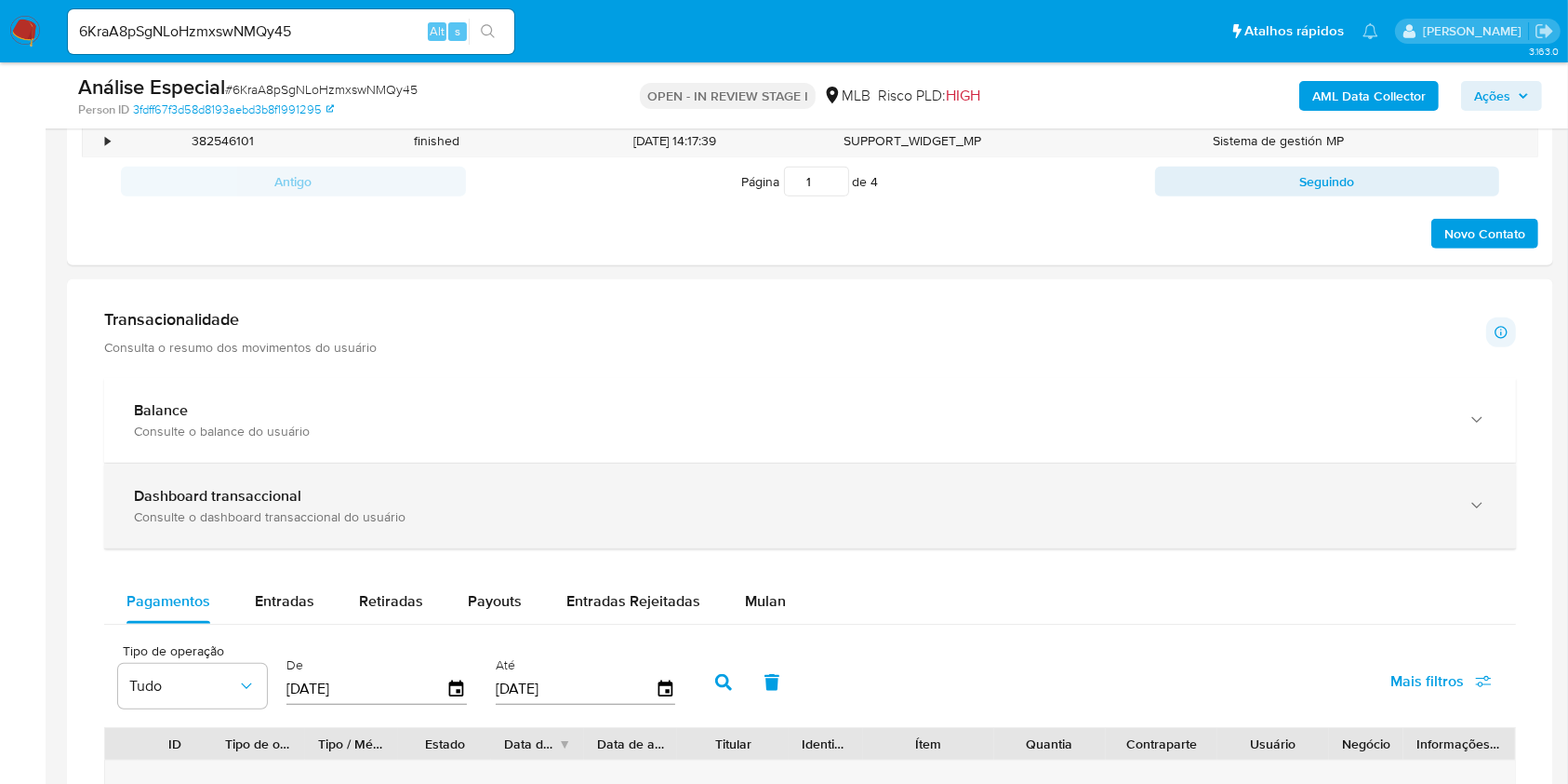
click at [369, 504] on div "Dashboard transaccional Consulte o dashboard transaccional do usuário" at bounding box center [791, 505] width 1315 height 38
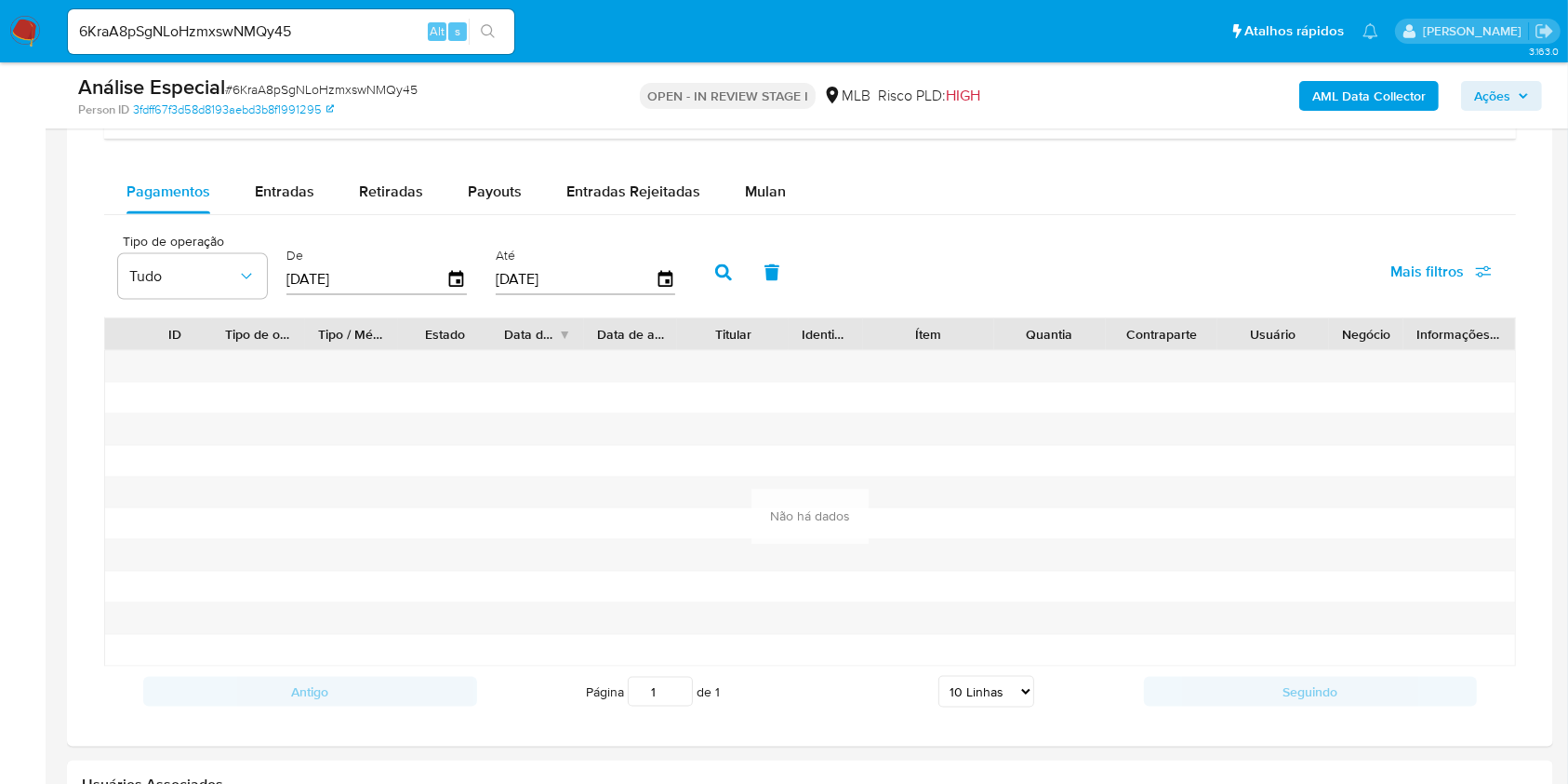
scroll to position [2233, 0]
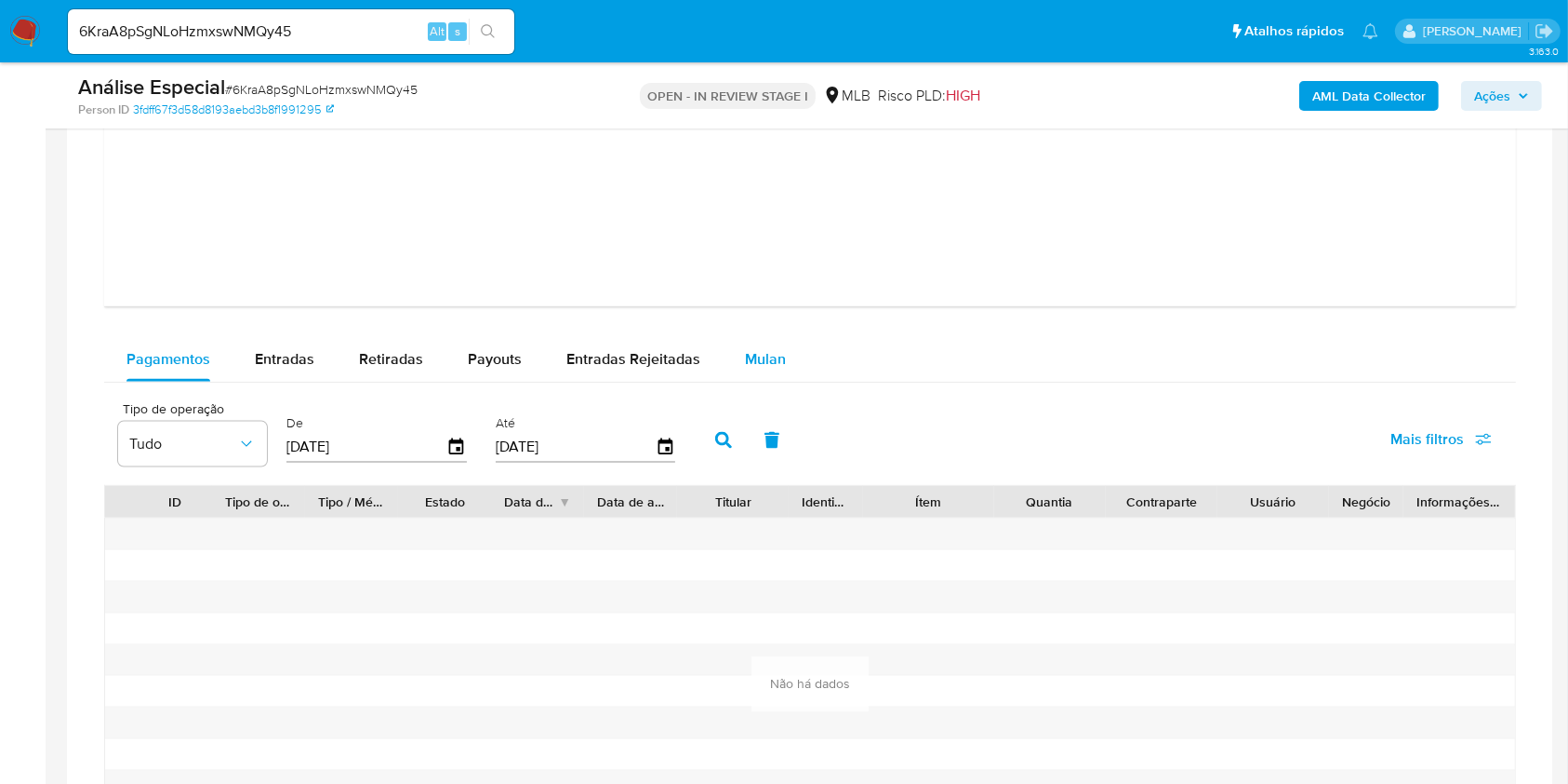
click at [758, 371] on div "Mulan" at bounding box center [766, 359] width 41 height 45
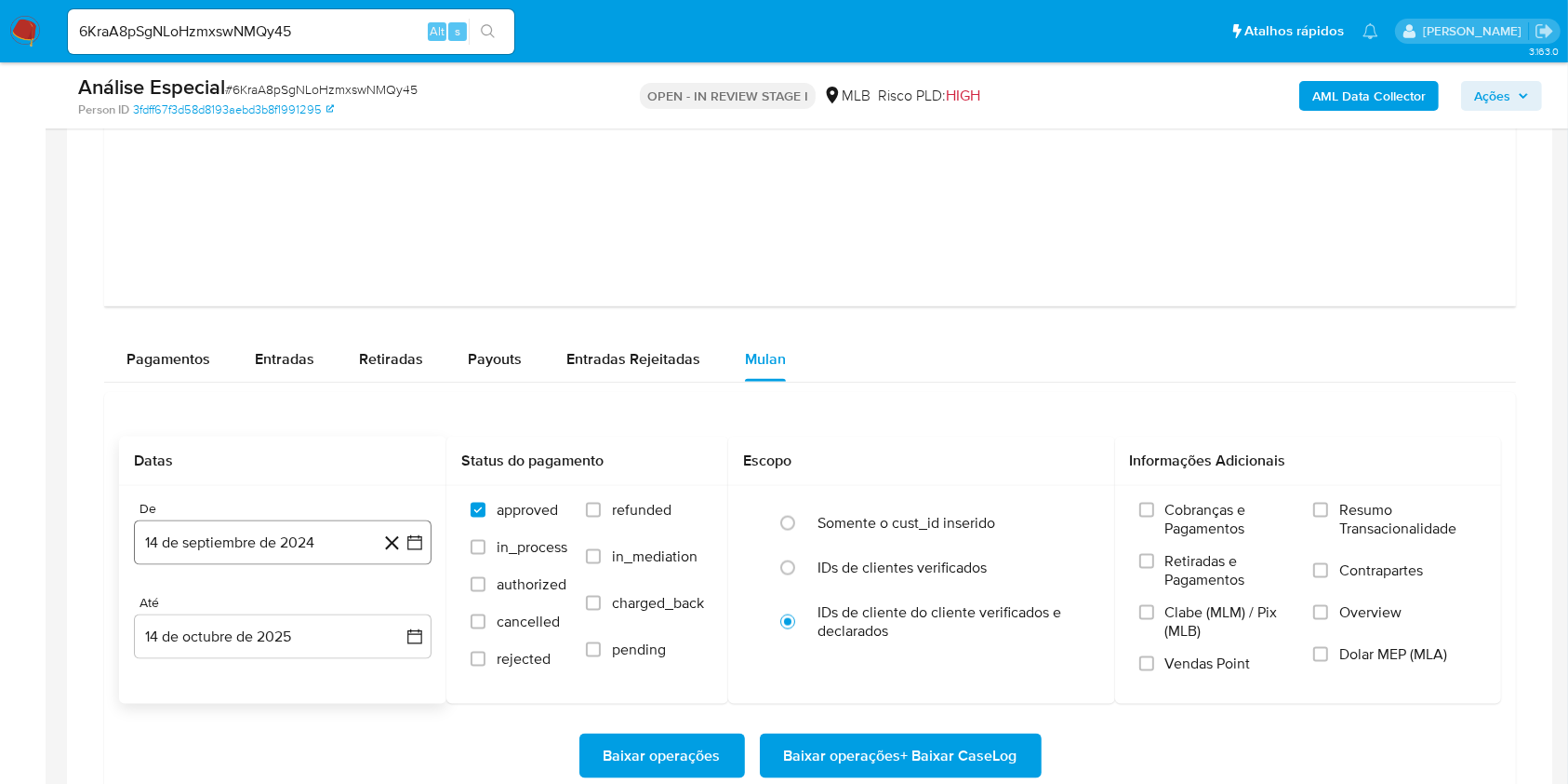
click at [277, 533] on button "14 de septiembre de 2024" at bounding box center [283, 543] width 298 height 45
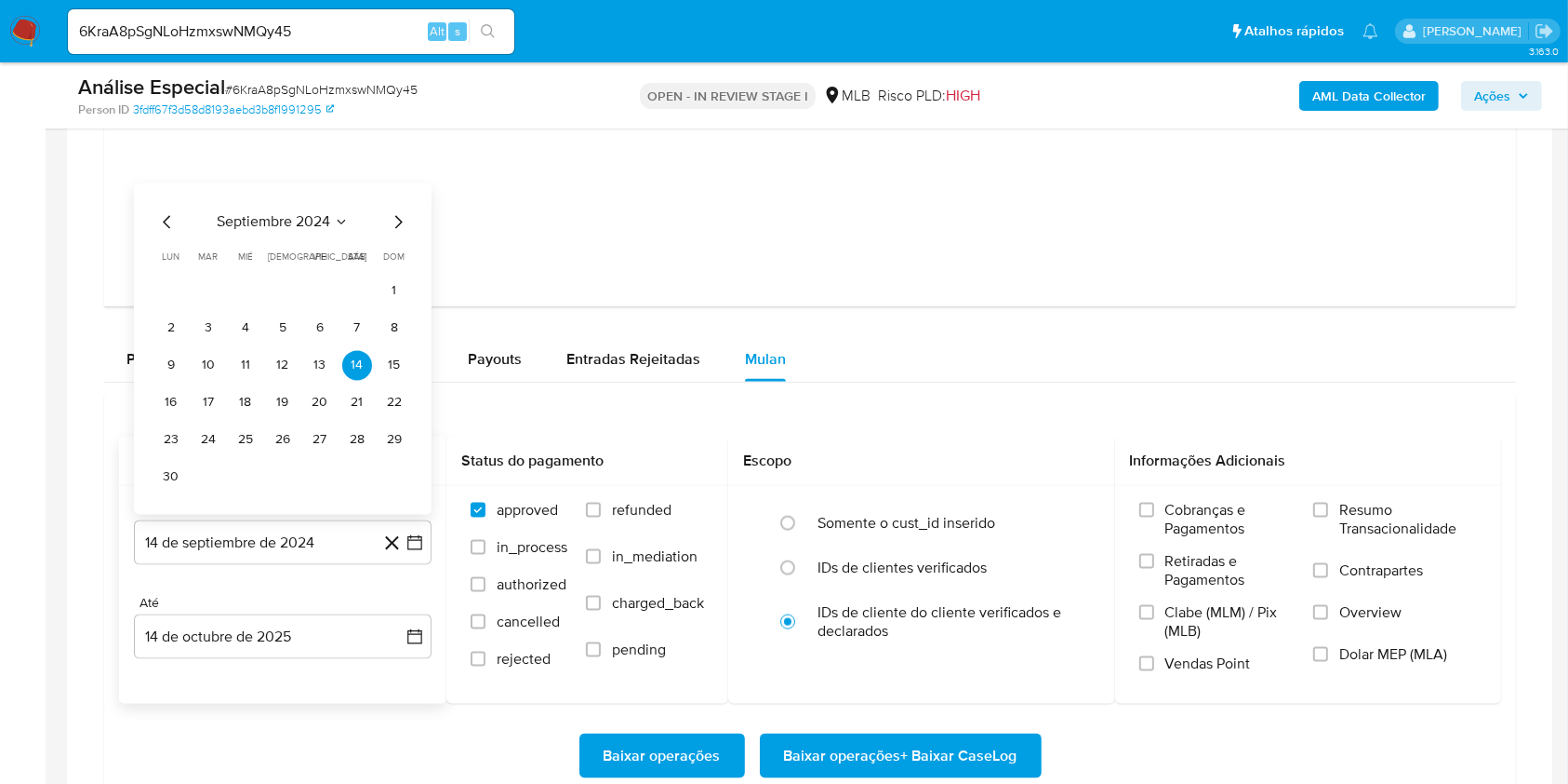
click at [287, 214] on span "septiembre 2024" at bounding box center [274, 222] width 114 height 19
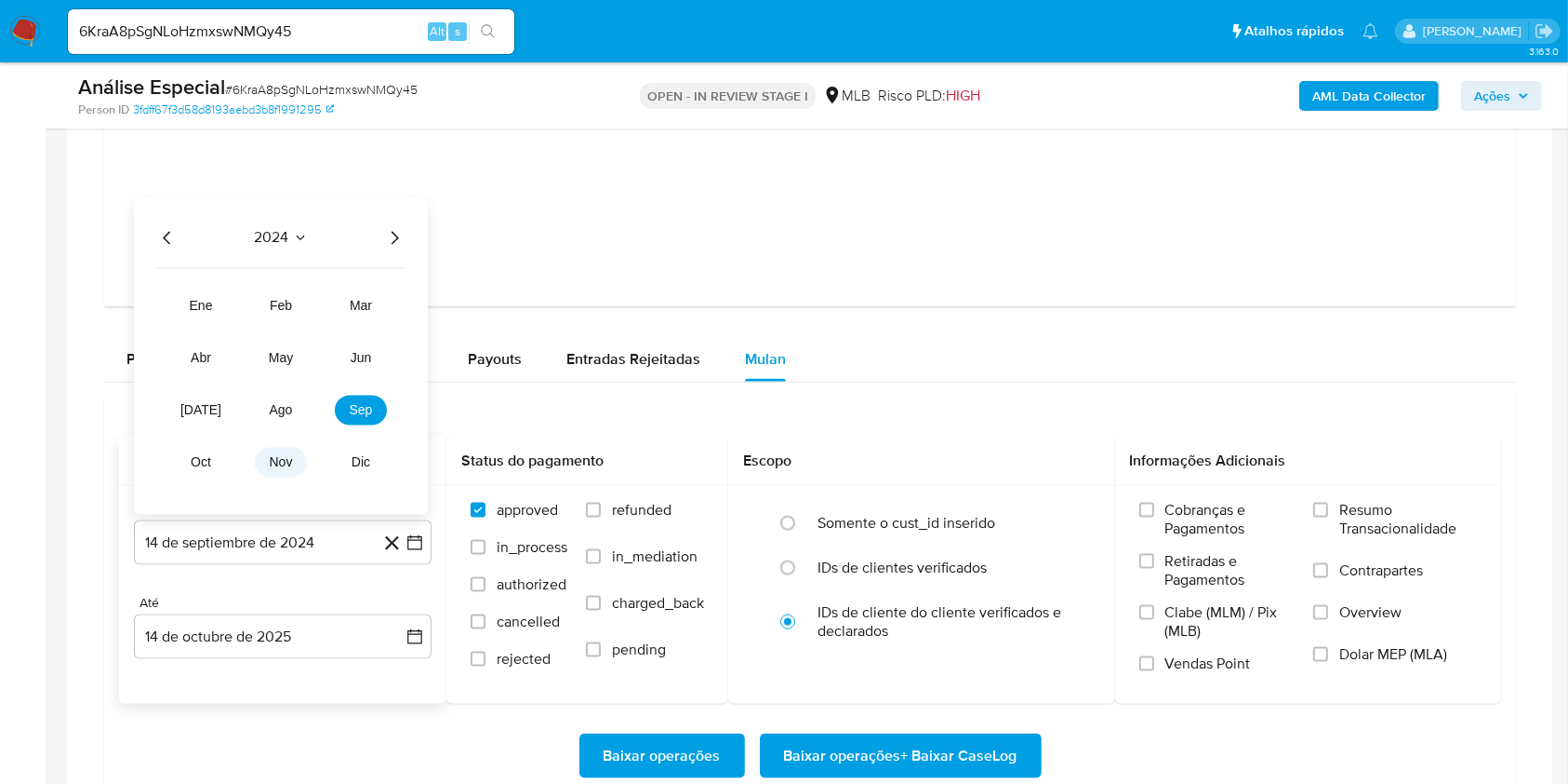
click at [290, 465] on span "nov" at bounding box center [281, 462] width 24 height 15
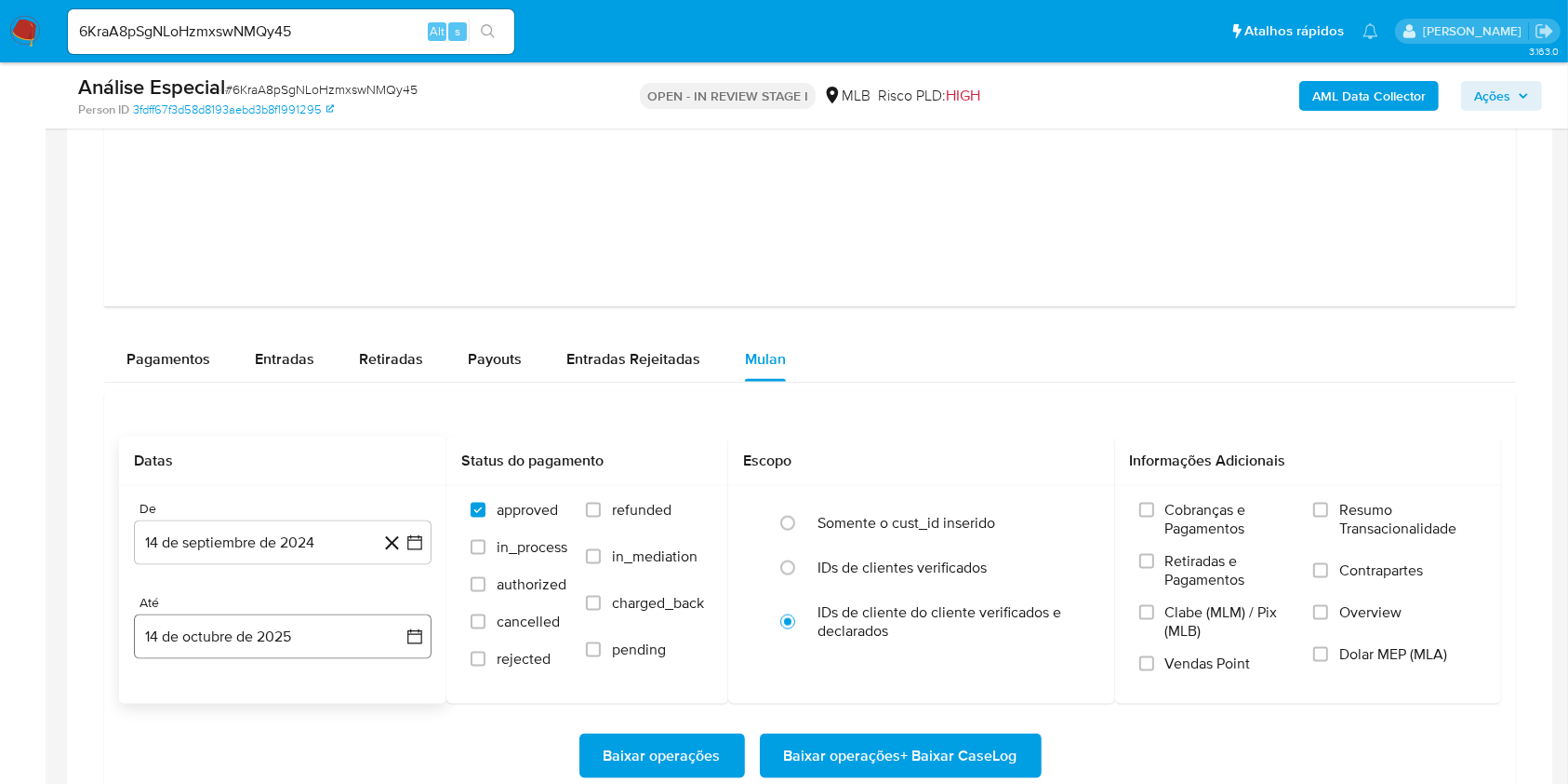
drag, startPoint x: 317, startPoint y: 675, endPoint x: 320, endPoint y: 658, distance: 17.3
click at [319, 673] on div "De 14 de septiembre de 2024 14-09-2024 Até 14 de octubre de 2025 14-10-2025" at bounding box center [282, 595] width 328 height 218
click at [307, 623] on button "14 de octubre de 2025" at bounding box center [283, 637] width 298 height 45
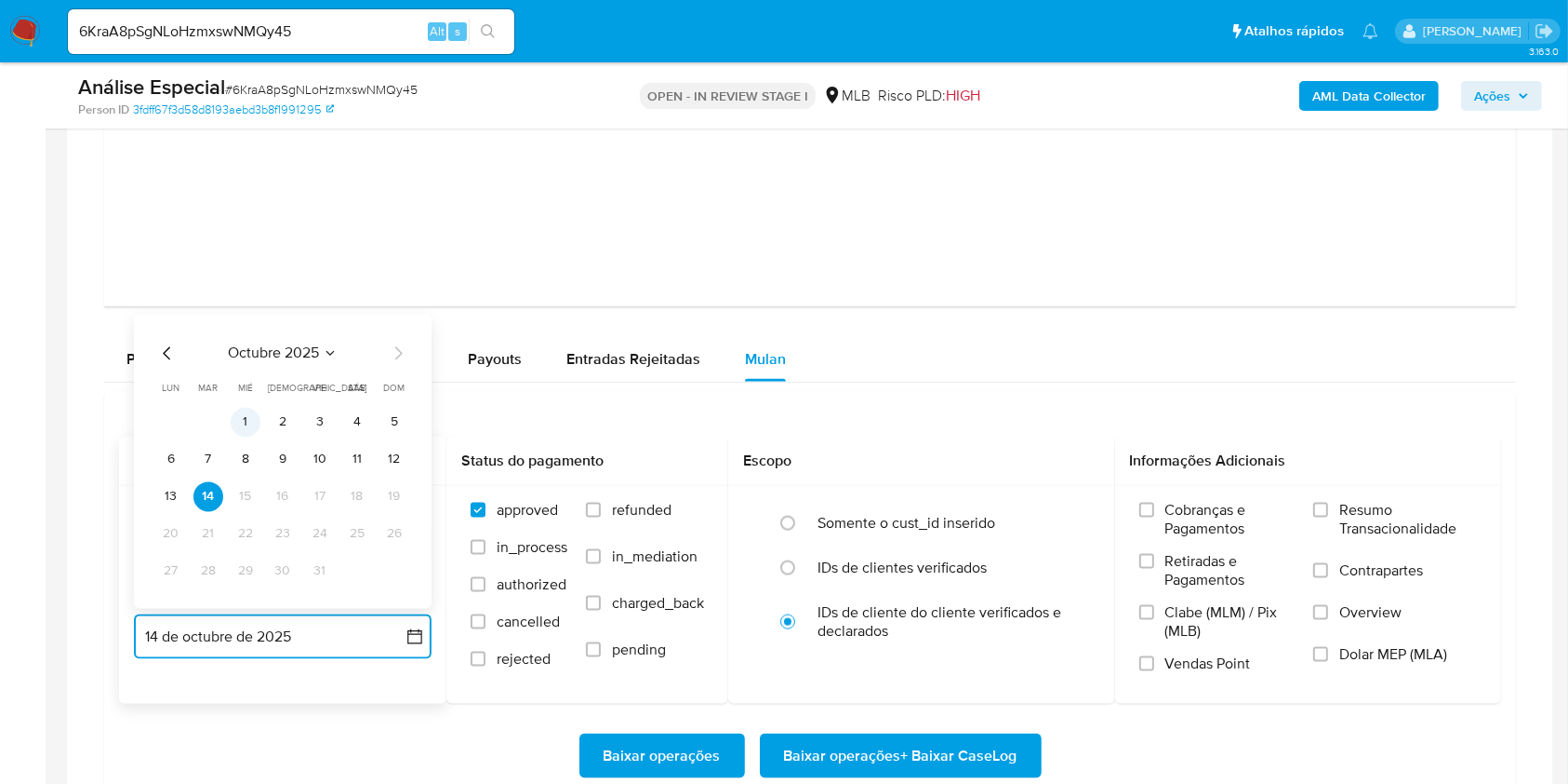
click at [253, 422] on button "1" at bounding box center [245, 422] width 29 height 29
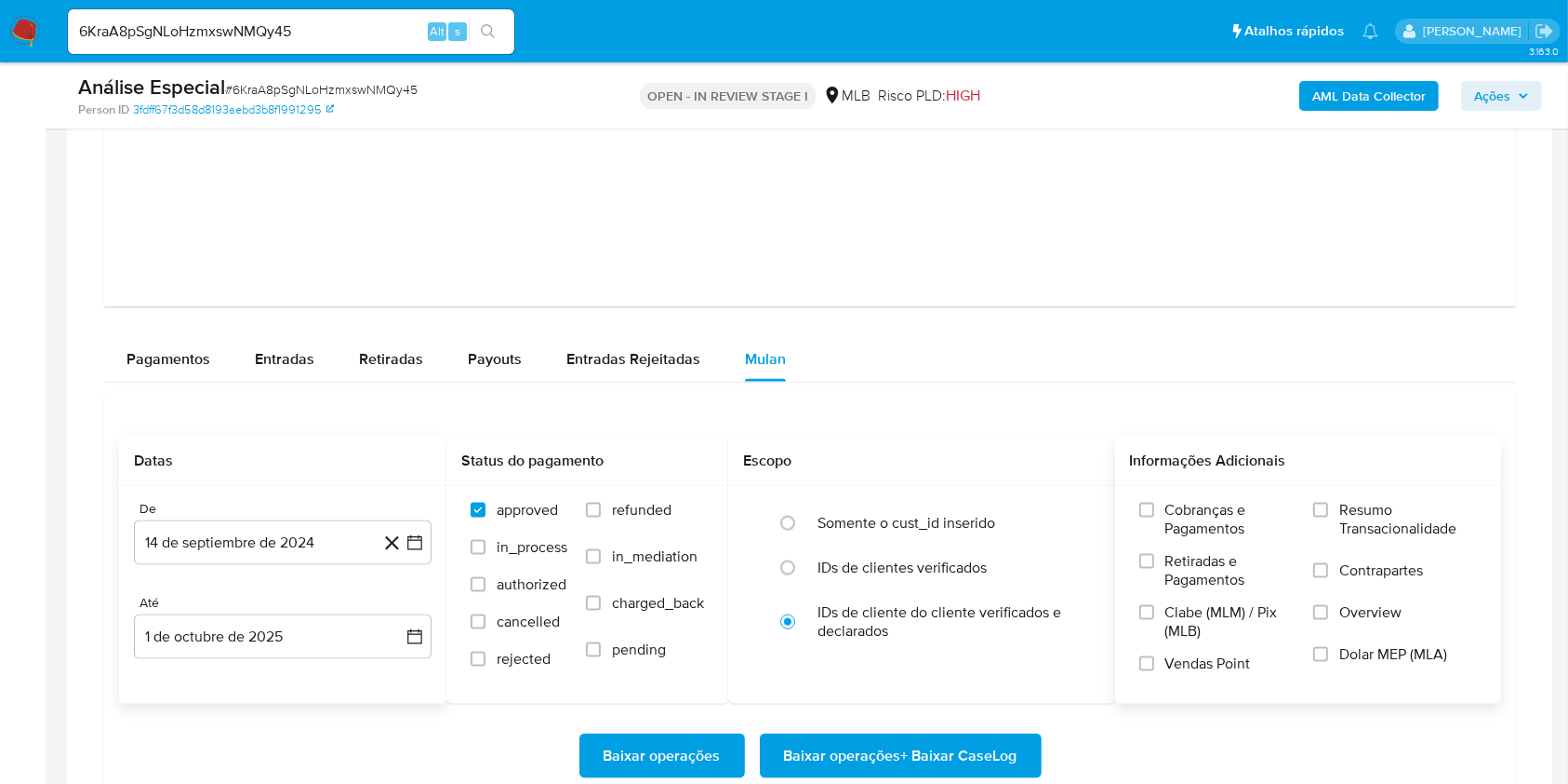
click at [1316, 497] on div "Cobranças e Pagamentos Retiradas e Pagamentos Clabe (MLM) / Pix (MLB) Vendas Po…" at bounding box center [1308, 594] width 387 height 216
drag, startPoint x: 1322, startPoint y: 512, endPoint x: 1301, endPoint y: 528, distance: 26.4
click at [1322, 515] on input "Resumo Transacionalidade" at bounding box center [1320, 509] width 15 height 15
click at [298, 665] on div "De 14 de septiembre de 2024 14-09-2024 Até 1 de octubre de 2025 1-10-2025" at bounding box center [282, 595] width 328 height 218
click at [298, 653] on button "1 de octubre de 2025" at bounding box center [283, 637] width 298 height 45
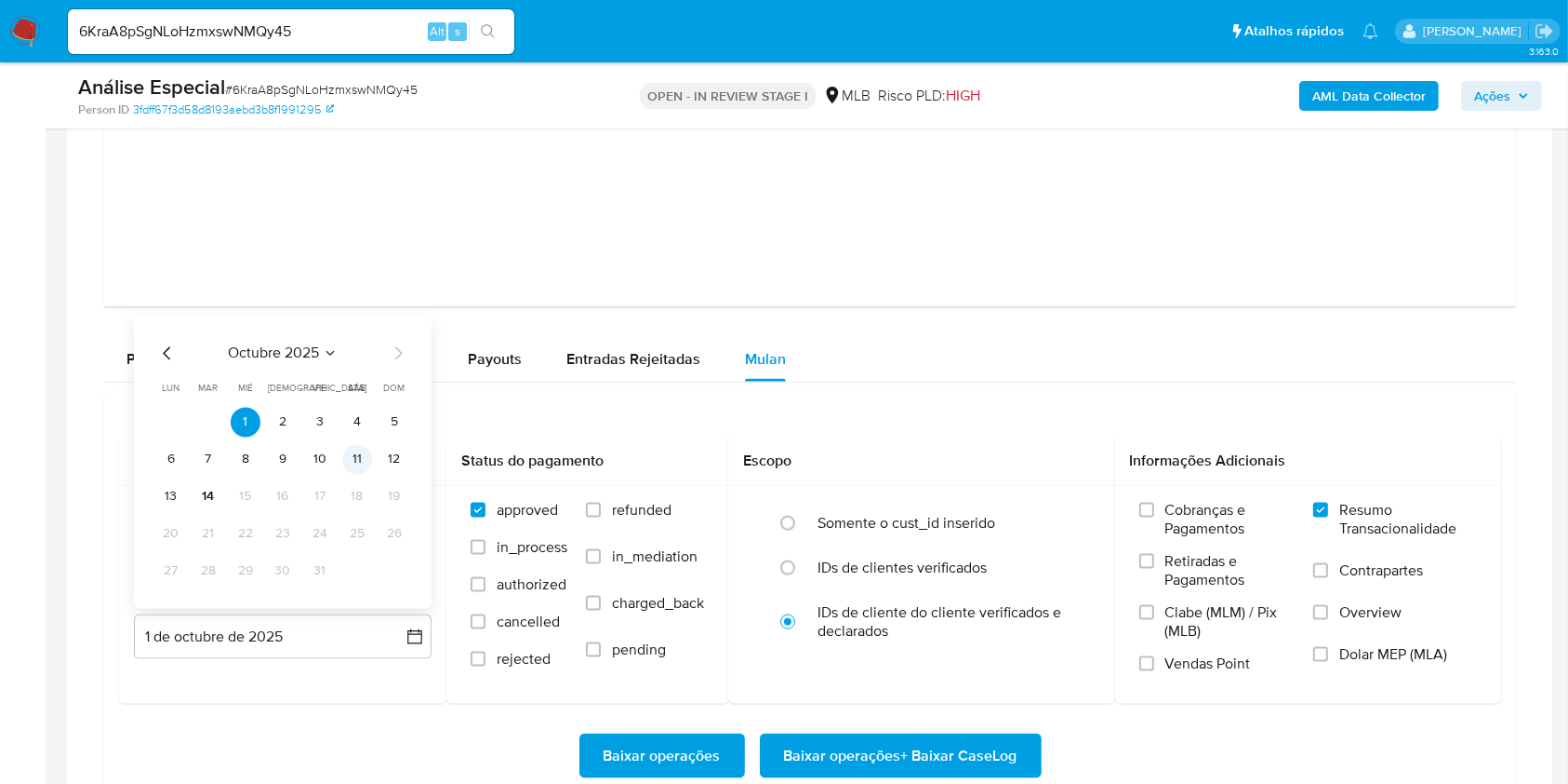
click at [365, 472] on td "11" at bounding box center [357, 459] width 29 height 29
click at [364, 458] on button "11" at bounding box center [357, 459] width 29 height 29
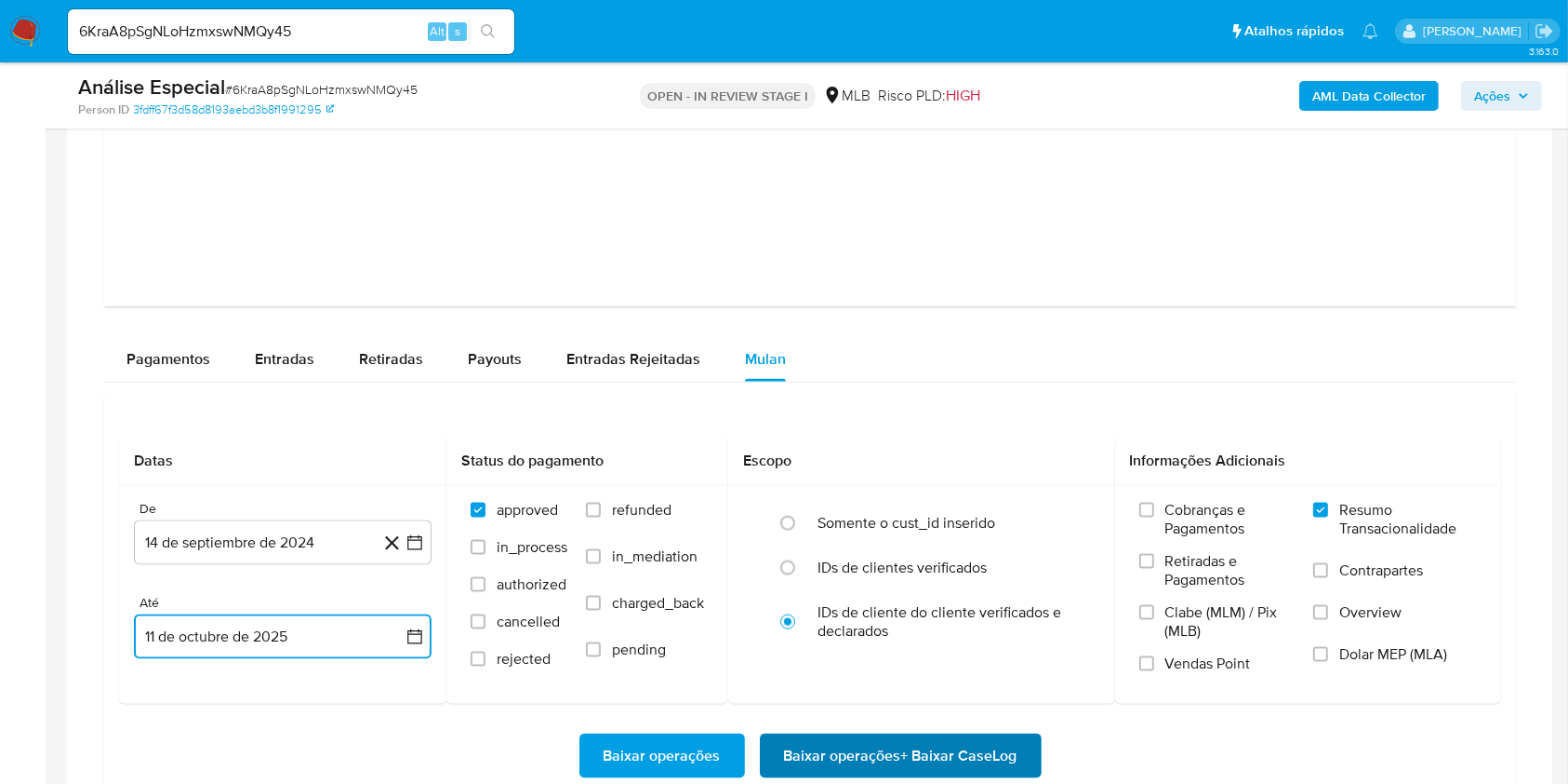
click at [869, 754] on span "Baixar operações + Baixar CaseLog" at bounding box center [901, 756] width 233 height 41
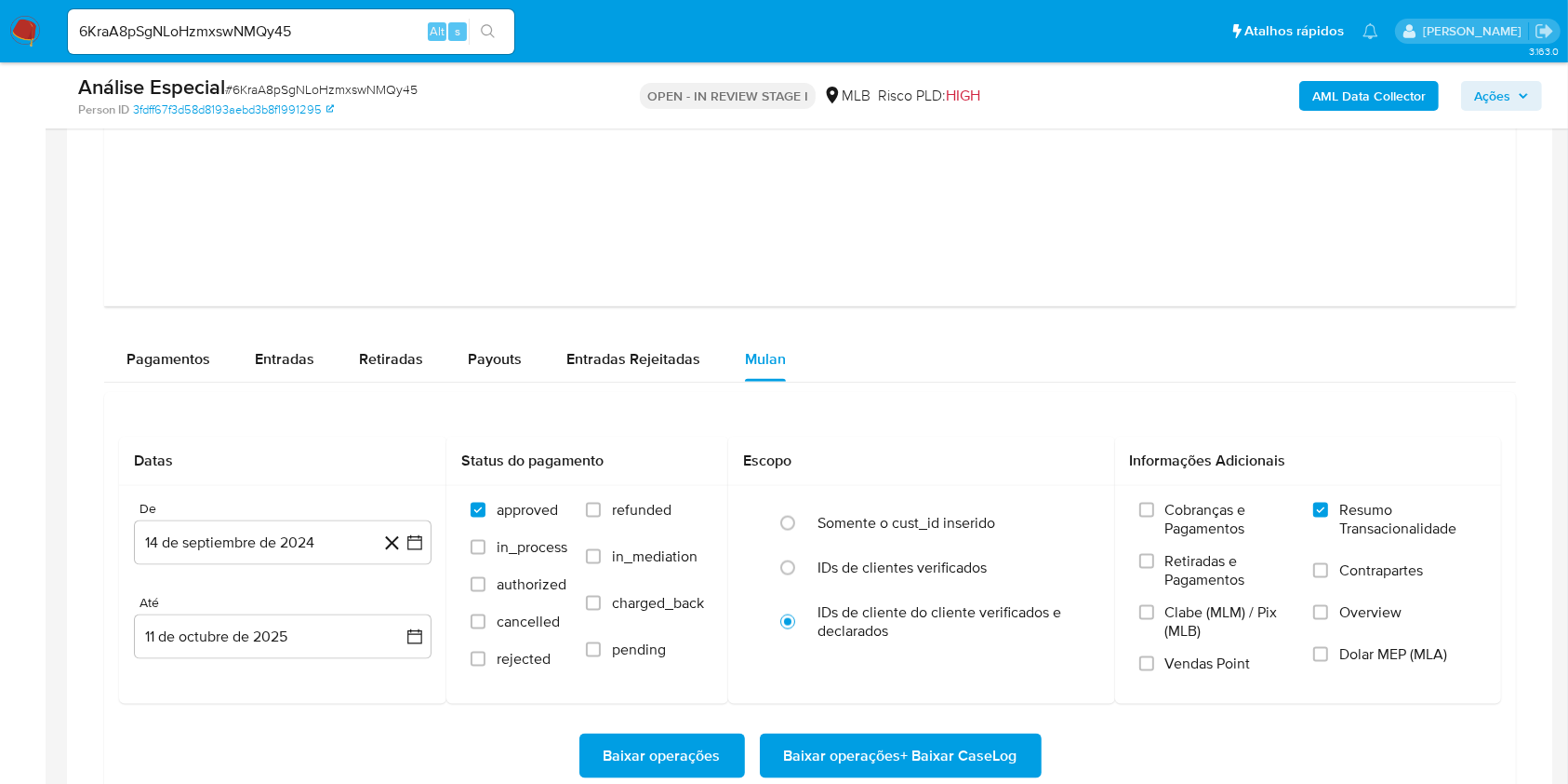
click at [305, 27] on input "6KraA8pSgNLoHzmxswNMQy45" at bounding box center [290, 31] width 446 height 25
paste input "i8XY7R4zNedXkw5EMY2ts1ug"
type input "i8XY7R4zNedXkw5EMY2ts1ug"
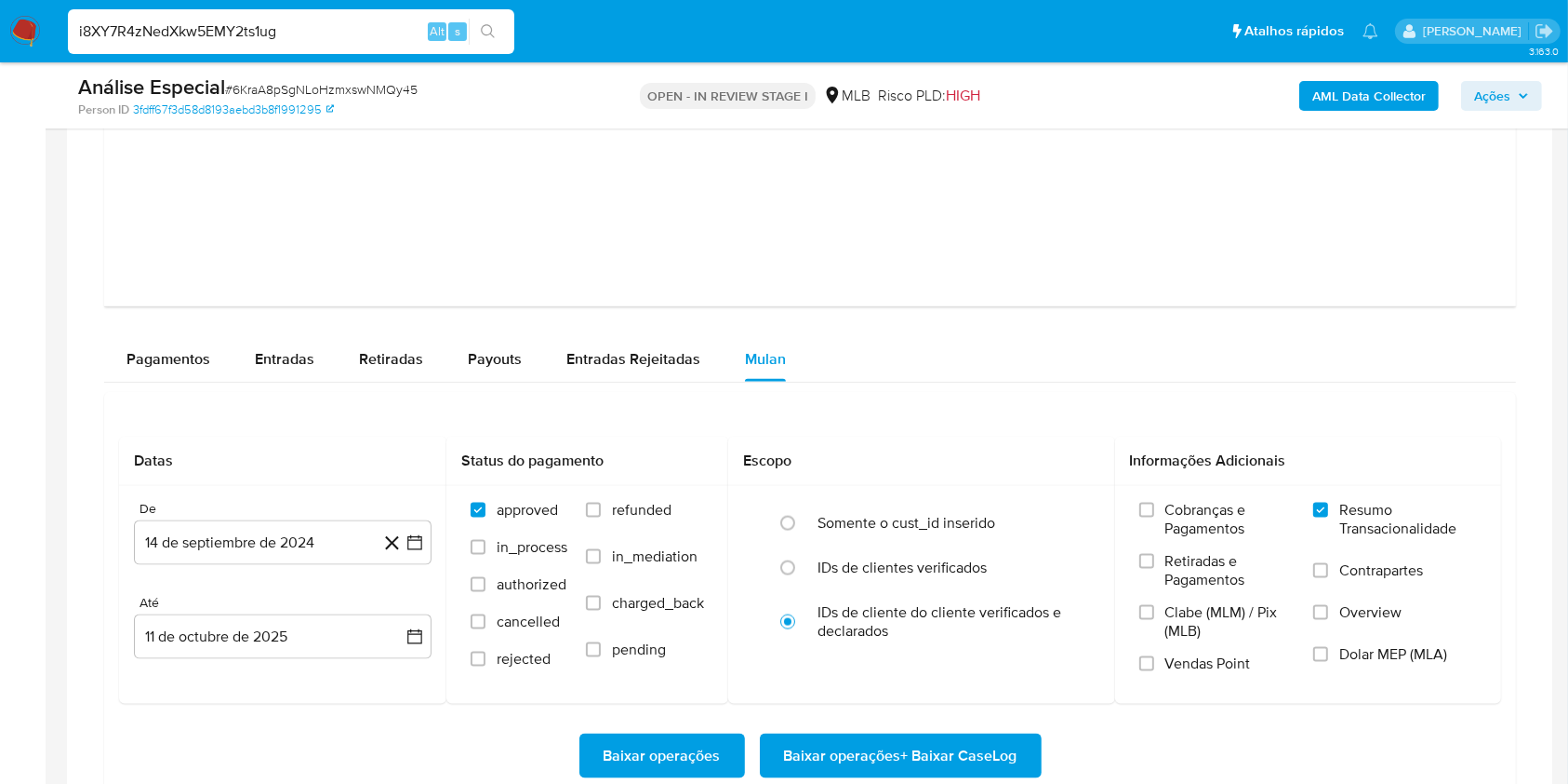
click at [498, 33] on button "search-icon" at bounding box center [487, 31] width 38 height 26
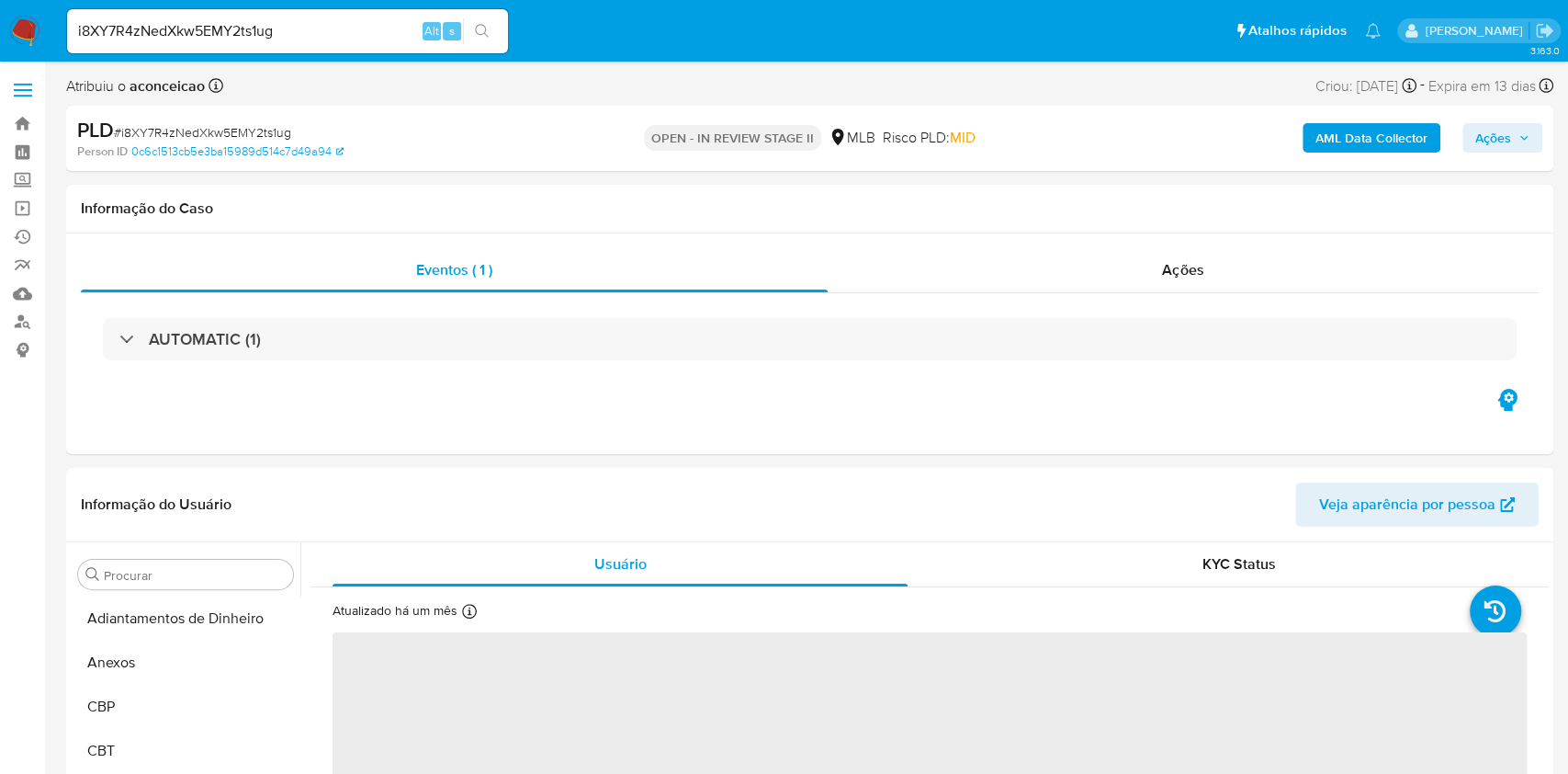
select select "10"
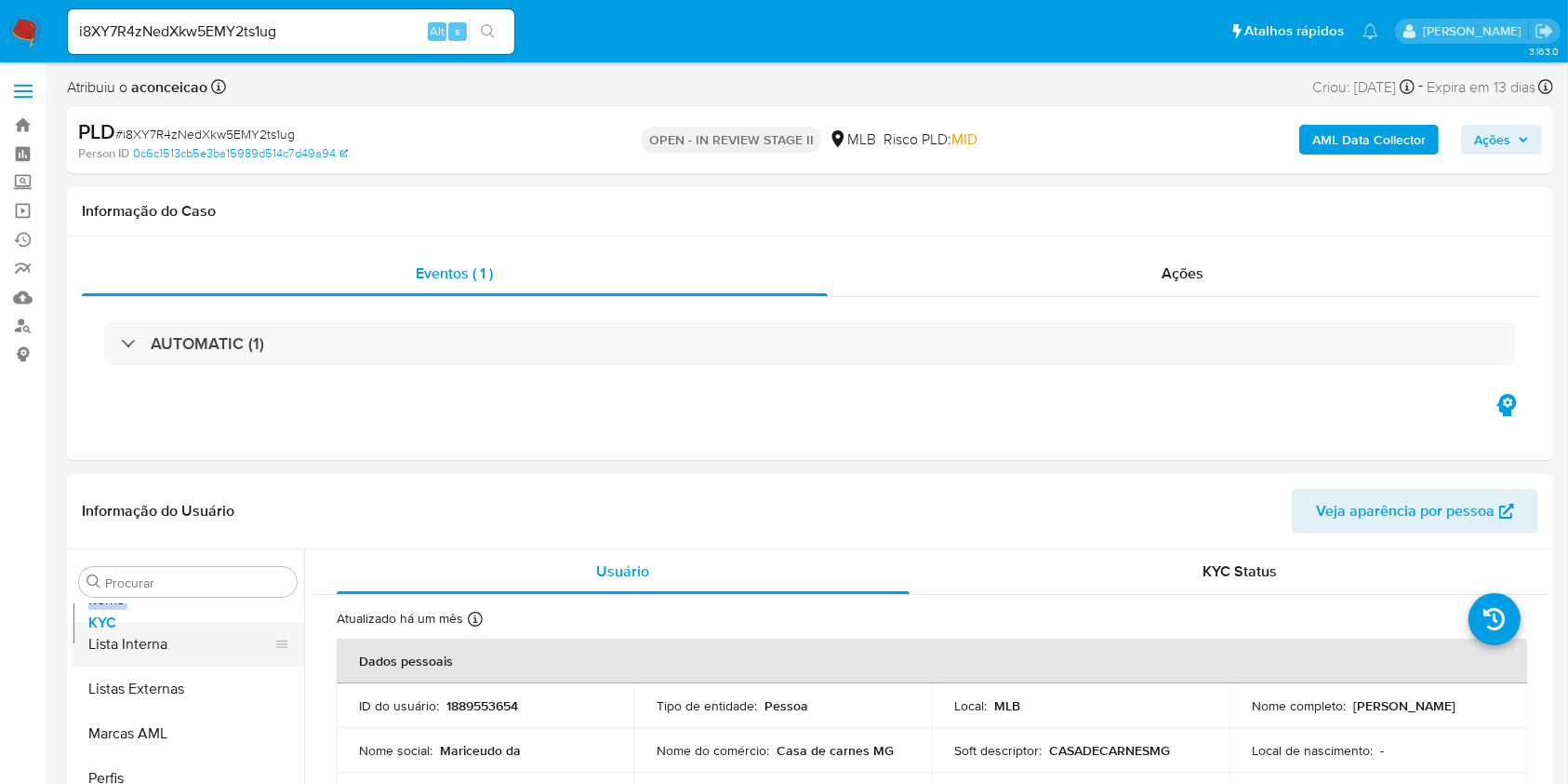
drag, startPoint x: 279, startPoint y: 324, endPoint x: 180, endPoint y: 615, distance: 307.4
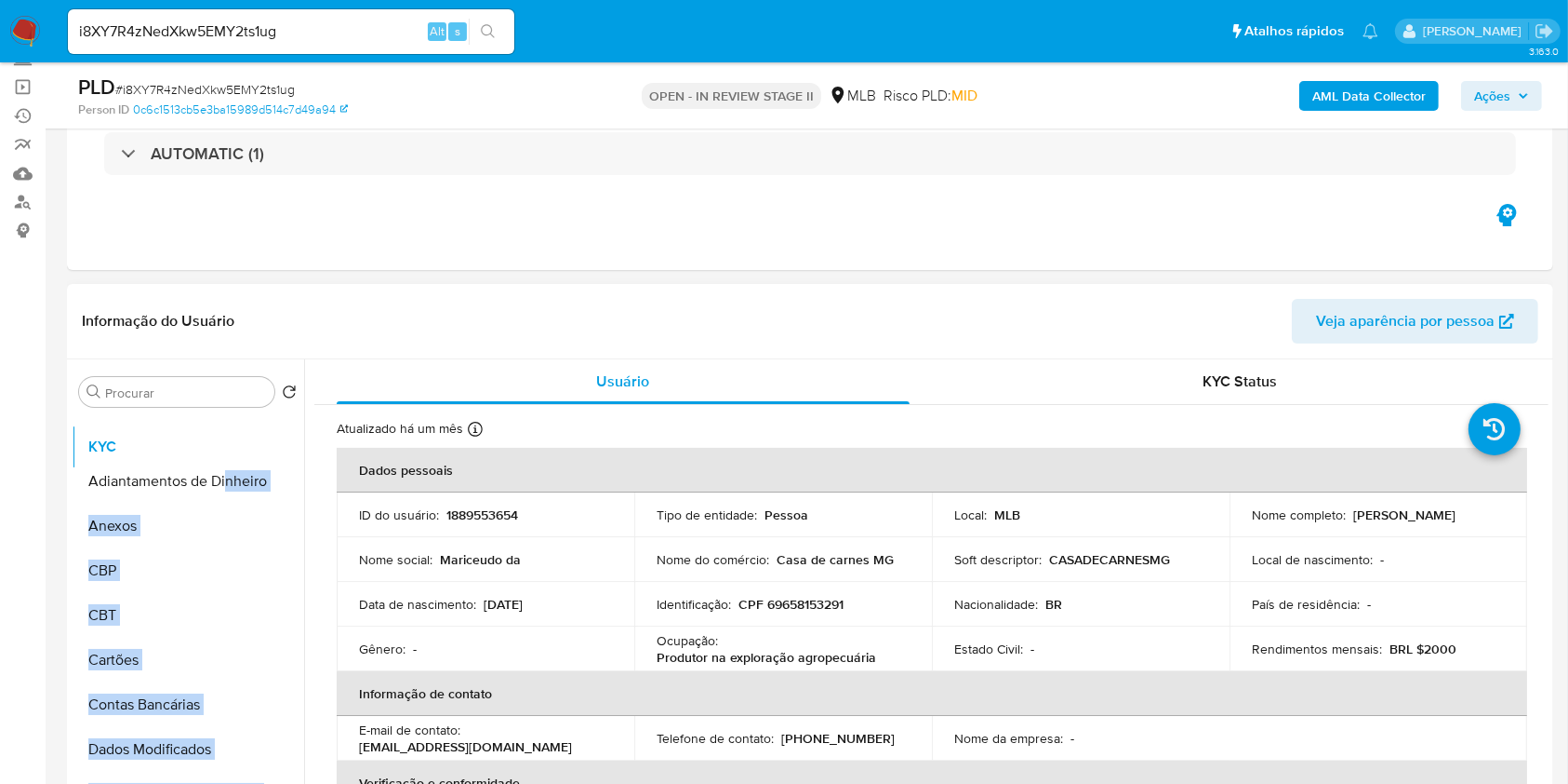
drag, startPoint x: 273, startPoint y: 506, endPoint x: 224, endPoint y: 451, distance: 73.7
click at [224, 451] on ul "Adiantamentos de Dinheiro Anexos CBP CBT Cartões Contas Bancárias Dados Modific…" at bounding box center [187, 624] width 232 height 420
click at [224, 443] on ul "KYC Adiantamentos de Dinheiro Anexos CBP CBT Cartões Contas Bancárias Dados Mod…" at bounding box center [187, 624] width 232 height 420
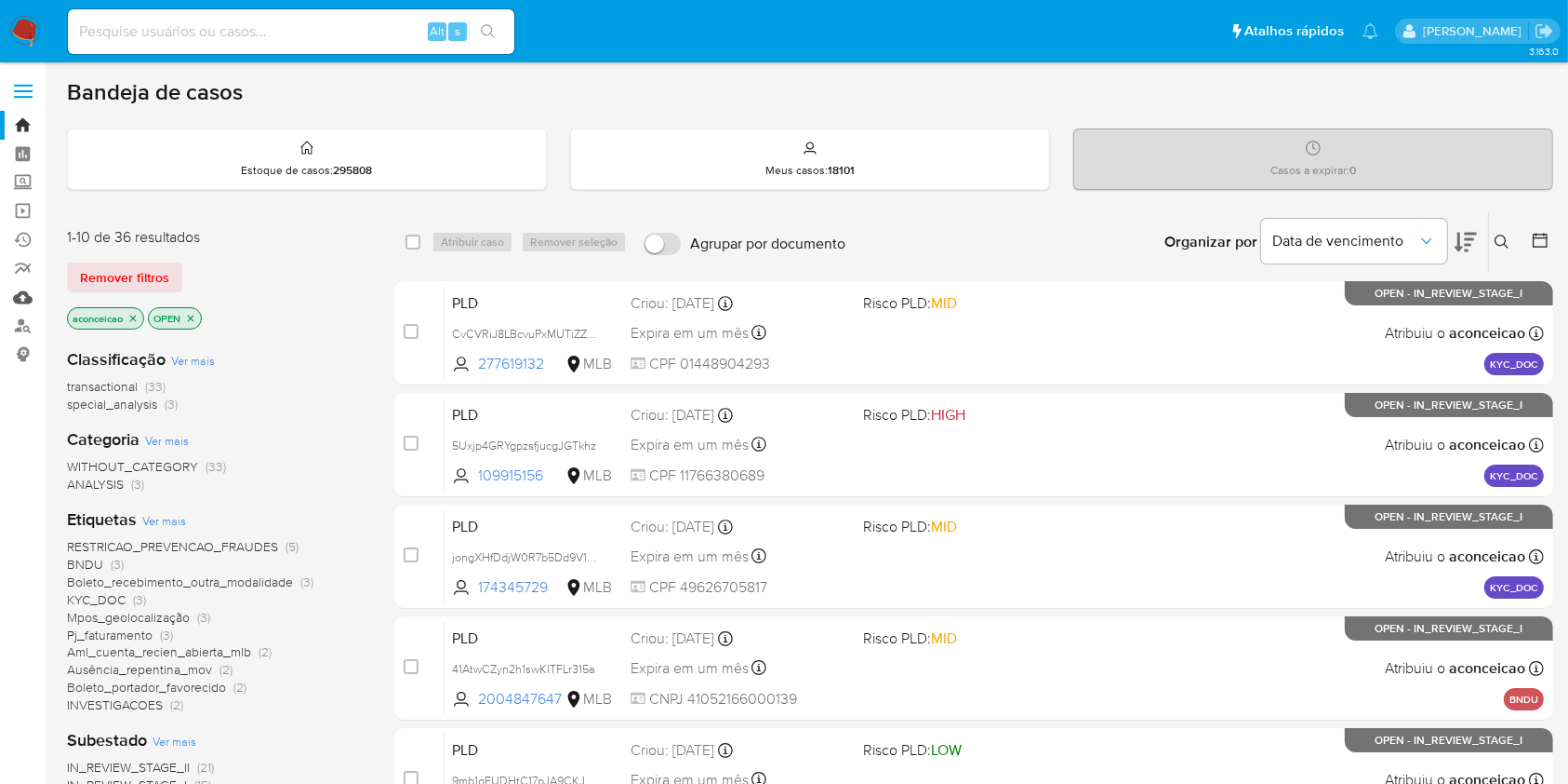
click at [29, 294] on link "Mulan" at bounding box center [111, 296] width 222 height 28
